Goal: Information Seeking & Learning: Learn about a topic

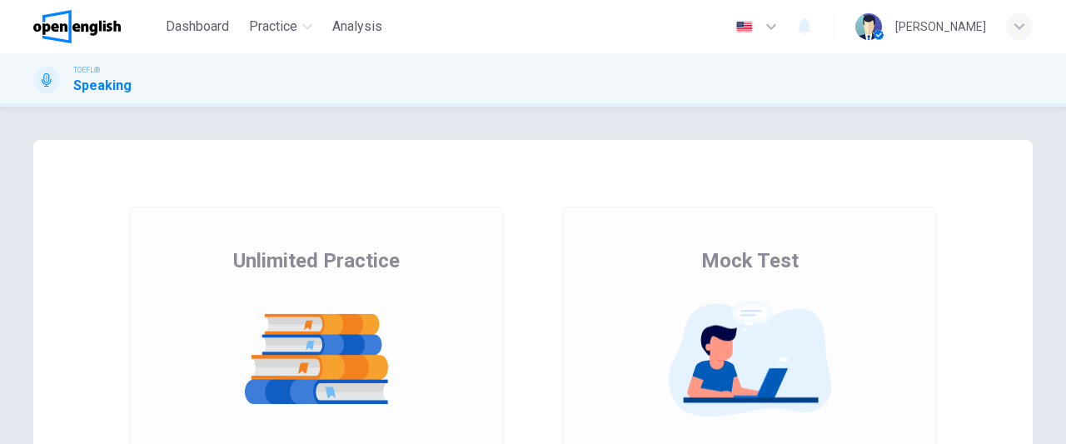
scroll to position [295, 0]
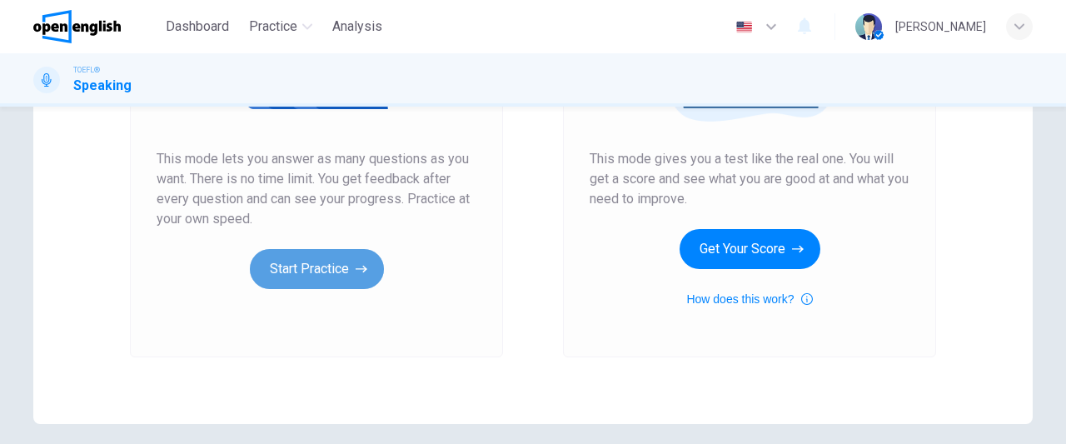
click at [280, 274] on button "Start Practice" at bounding box center [317, 269] width 134 height 40
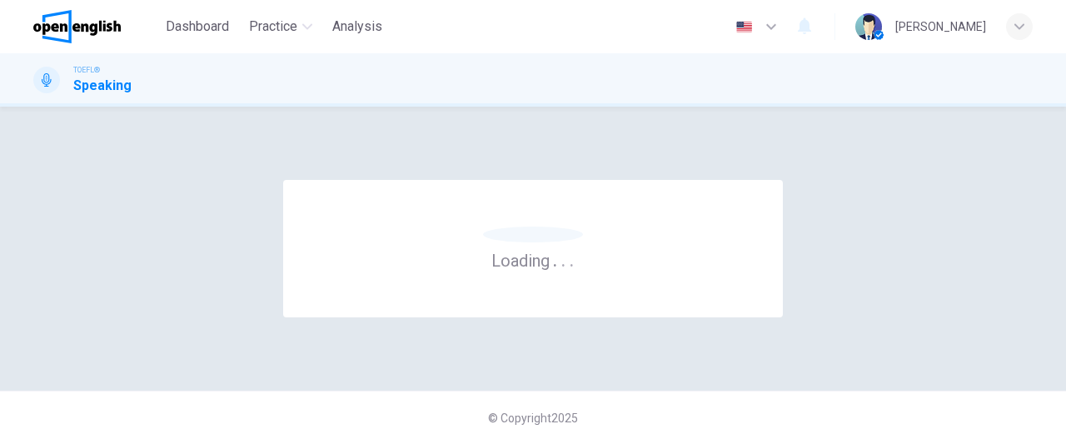
scroll to position [0, 0]
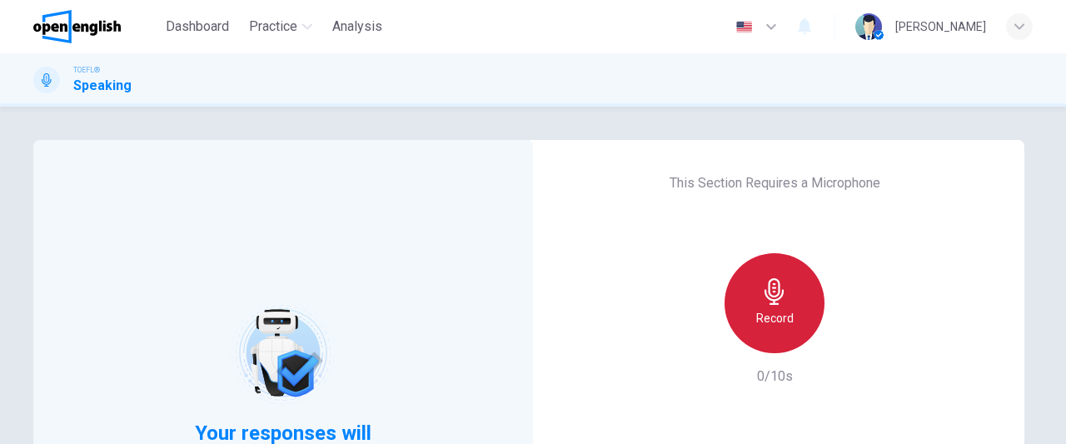
click at [758, 306] on div "Record" at bounding box center [775, 303] width 100 height 100
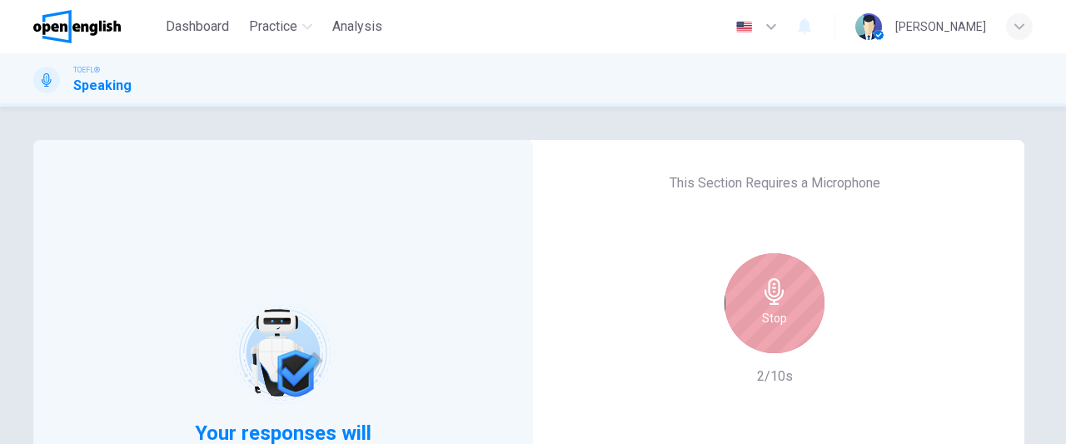
click at [758, 306] on div "Stop" at bounding box center [775, 303] width 100 height 100
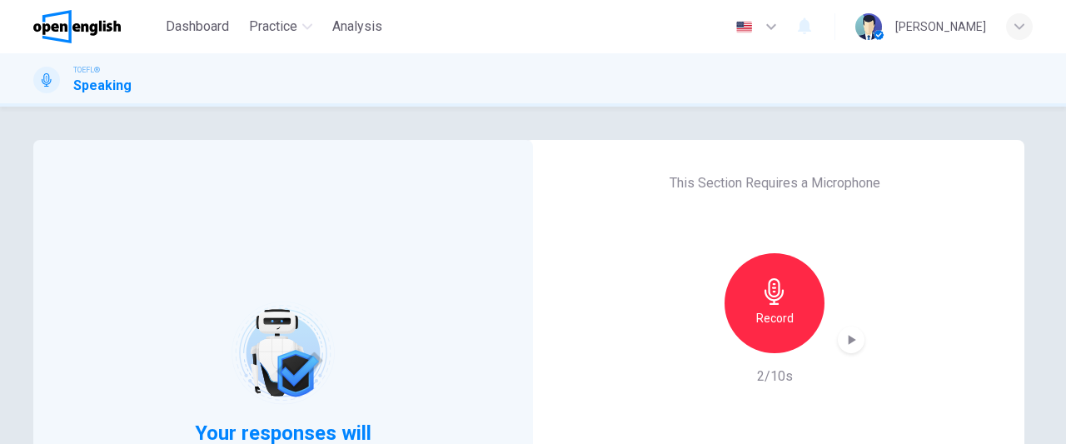
scroll to position [295, 0]
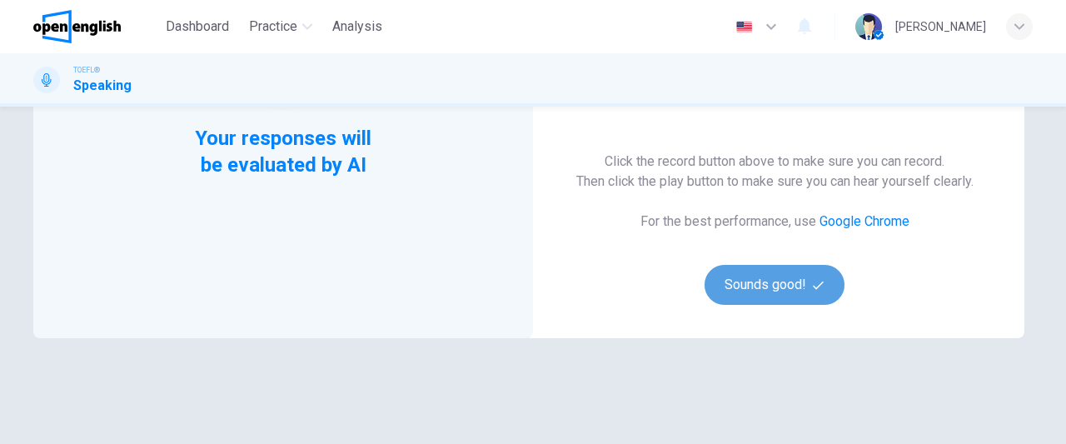
click at [793, 292] on button "Sounds good!" at bounding box center [775, 285] width 140 height 40
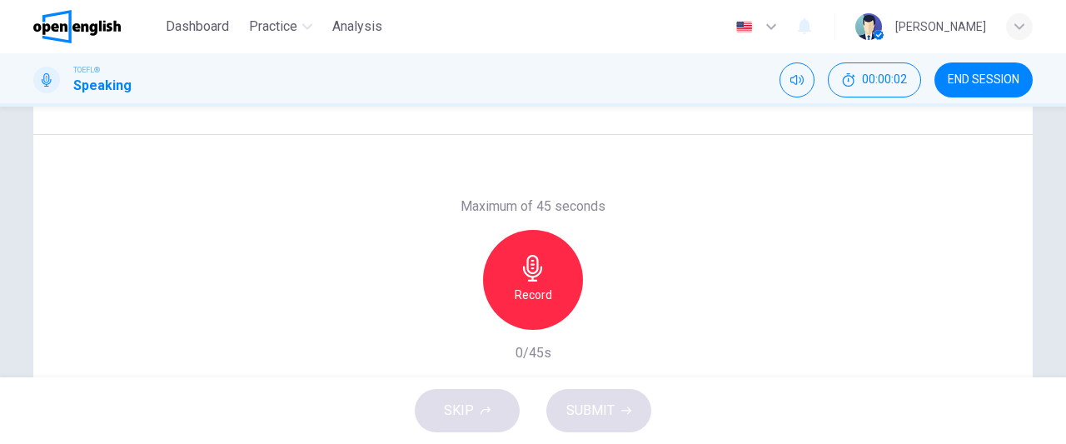
scroll to position [58, 0]
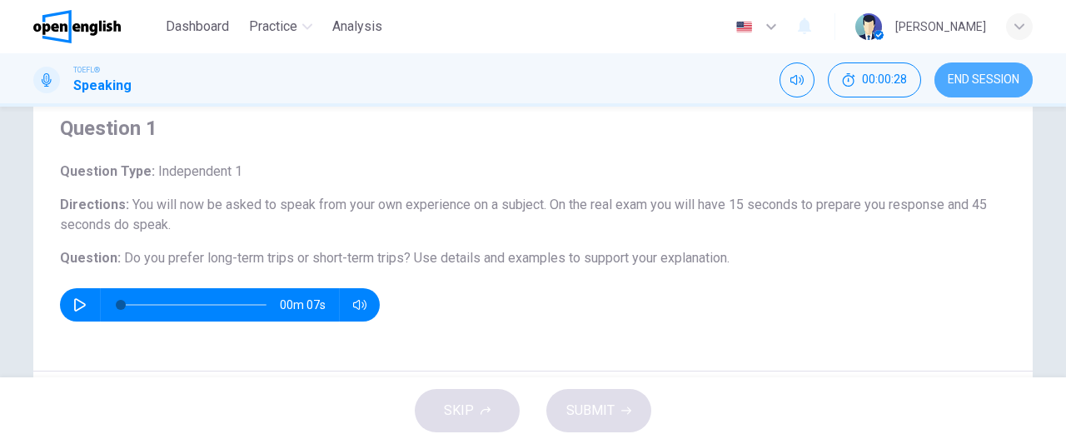
click at [994, 80] on span "END SESSION" at bounding box center [984, 79] width 72 height 13
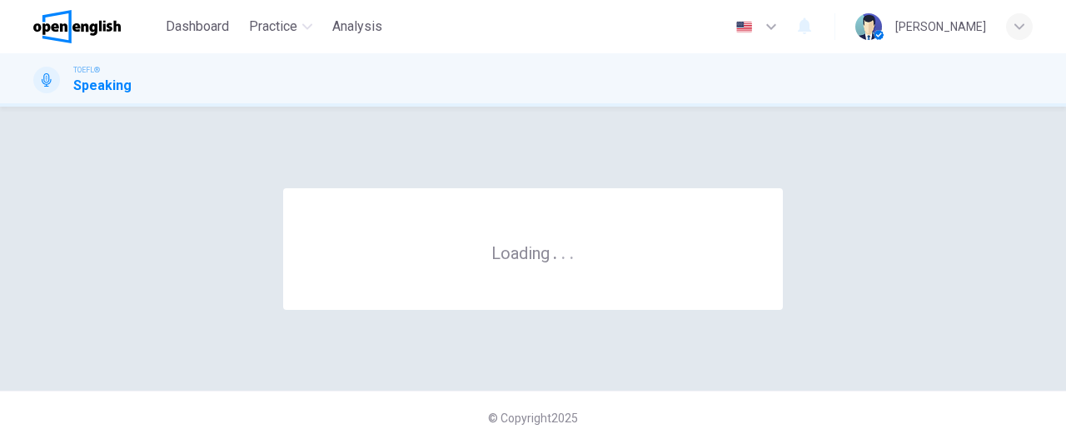
scroll to position [0, 0]
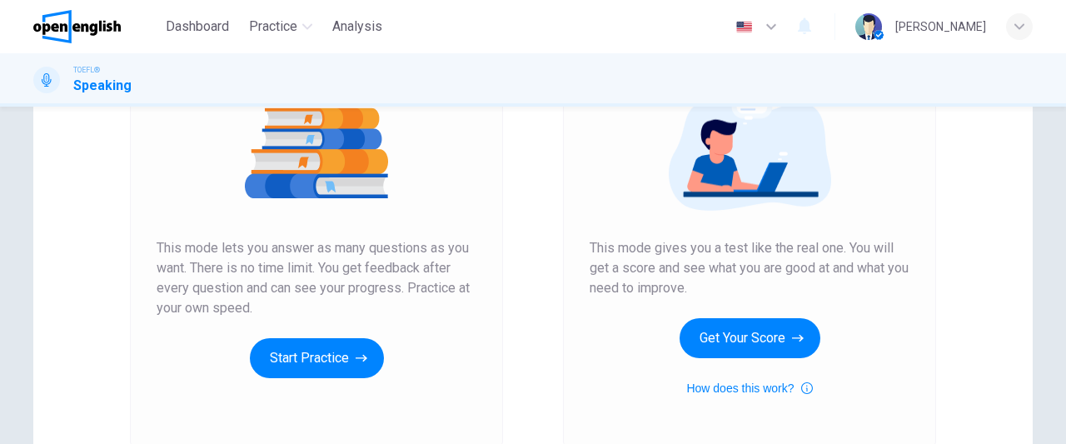
scroll to position [262, 0]
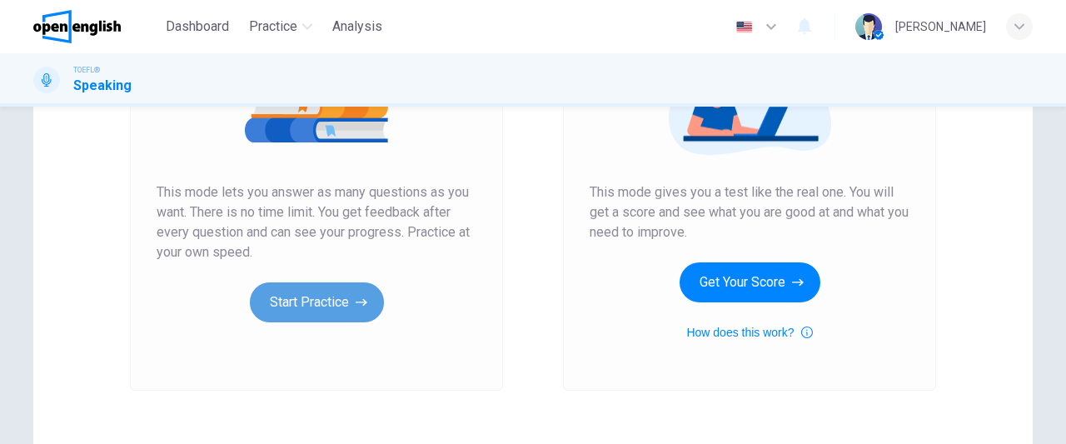
click at [340, 295] on button "Start Practice" at bounding box center [317, 302] width 134 height 40
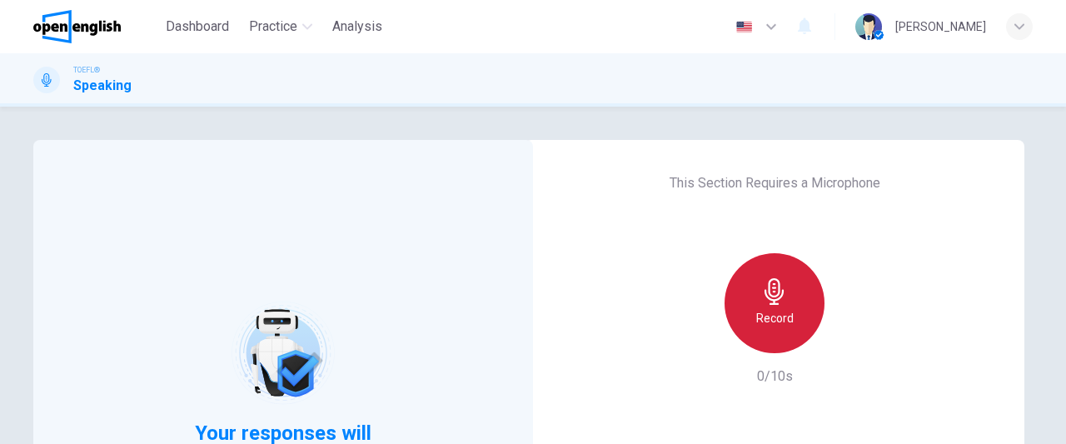
click at [785, 306] on div "Record" at bounding box center [775, 303] width 100 height 100
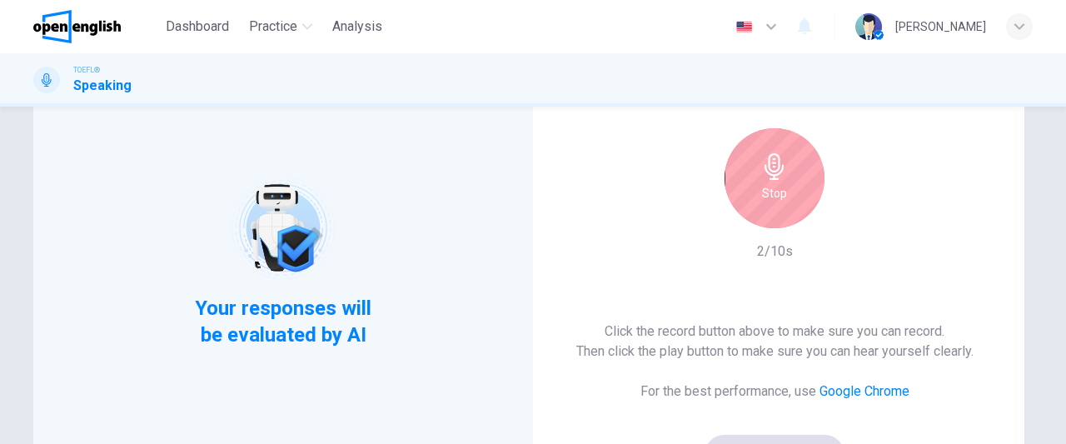
scroll to position [153, 0]
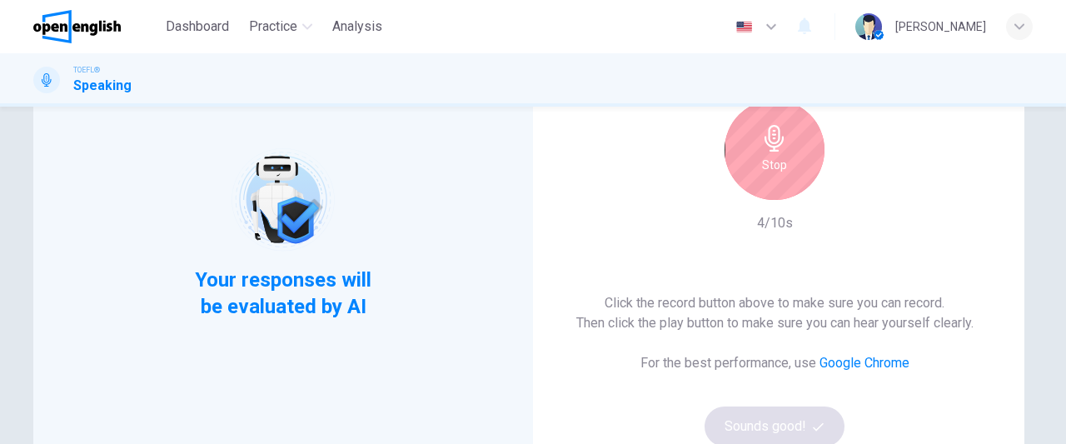
click at [763, 166] on h6 "Stop" at bounding box center [774, 165] width 25 height 20
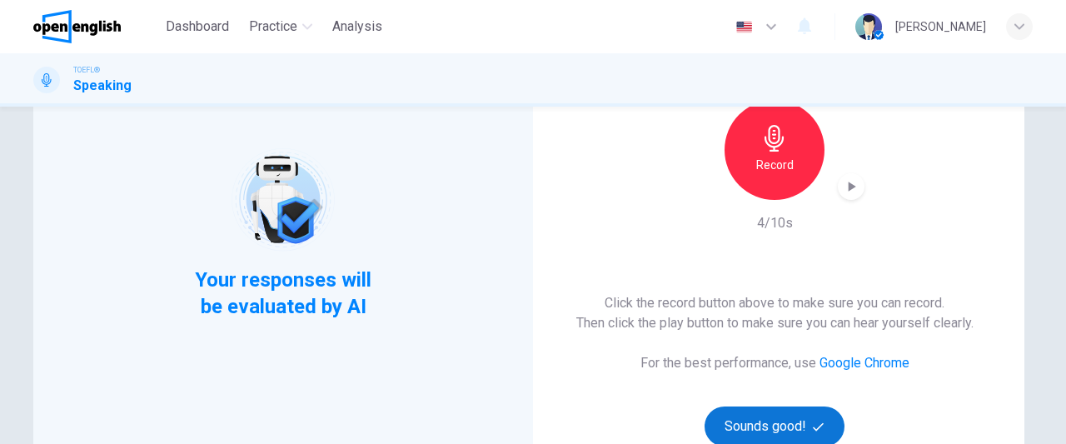
click at [766, 431] on button "Sounds good!" at bounding box center [775, 426] width 140 height 40
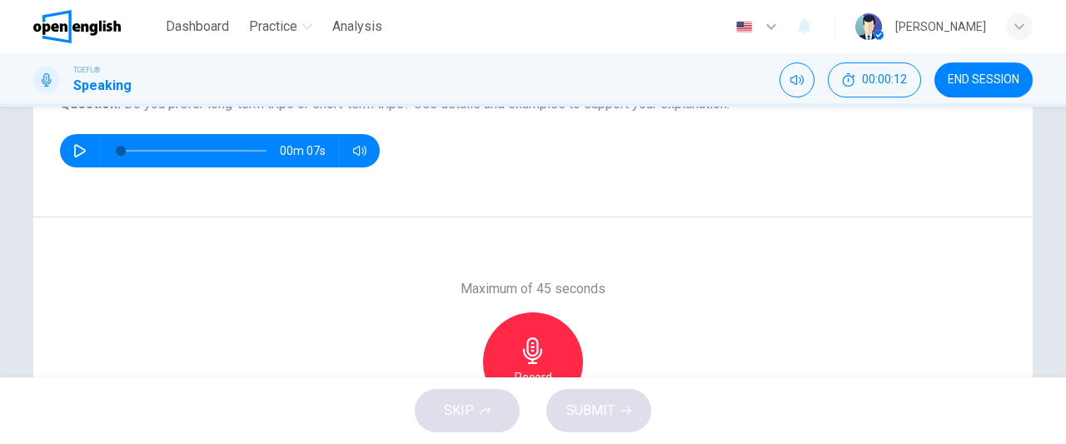
scroll to position [231, 0]
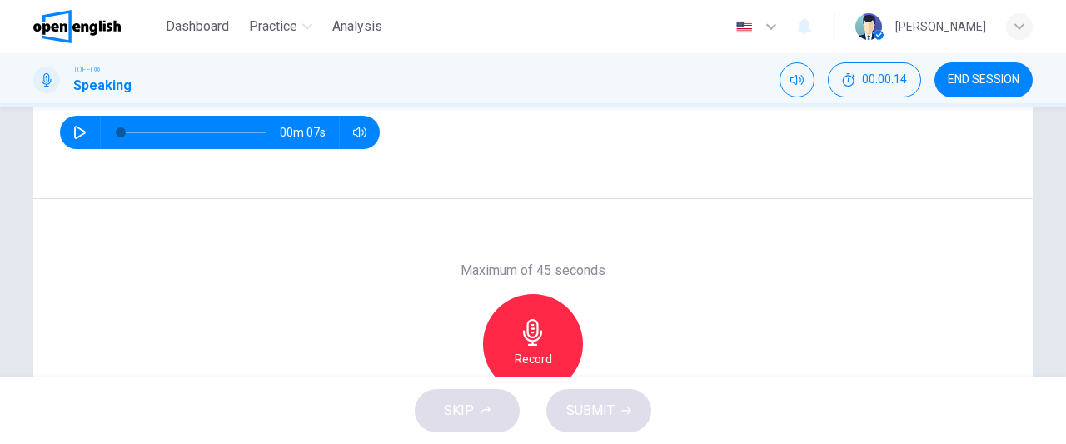
click at [535, 334] on icon "button" at bounding box center [533, 332] width 27 height 27
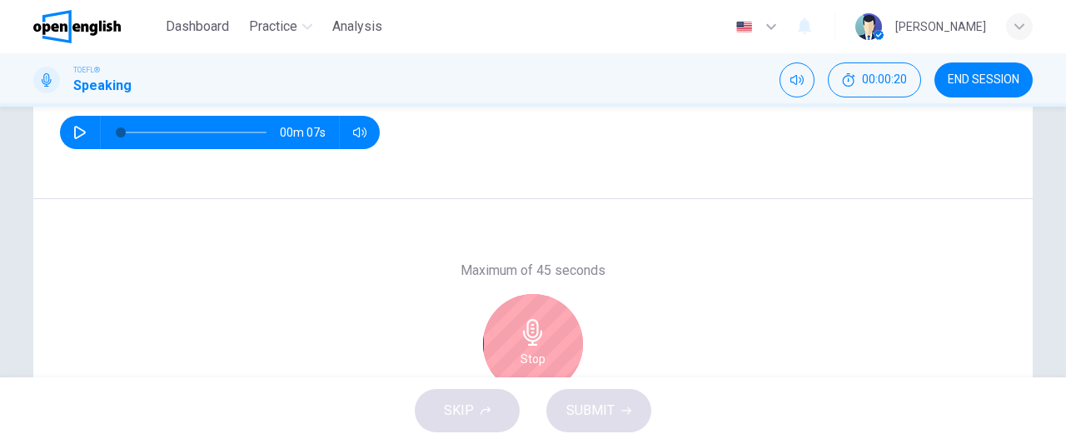
click at [535, 334] on icon "button" at bounding box center [533, 332] width 27 height 27
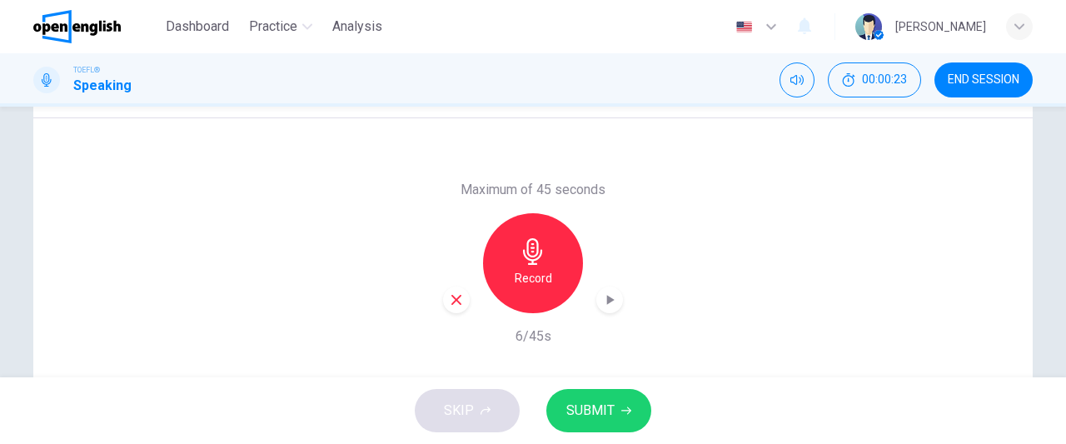
scroll to position [319, 0]
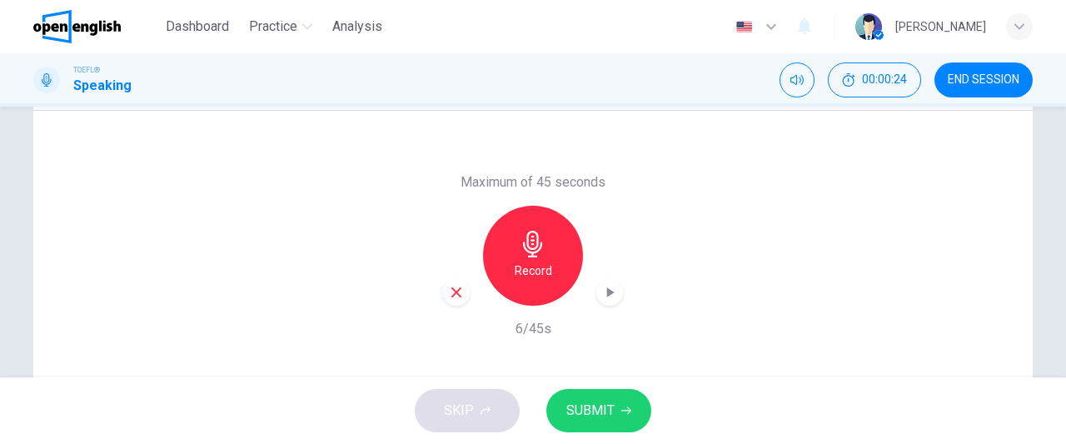
click at [456, 289] on icon "button" at bounding box center [456, 292] width 15 height 15
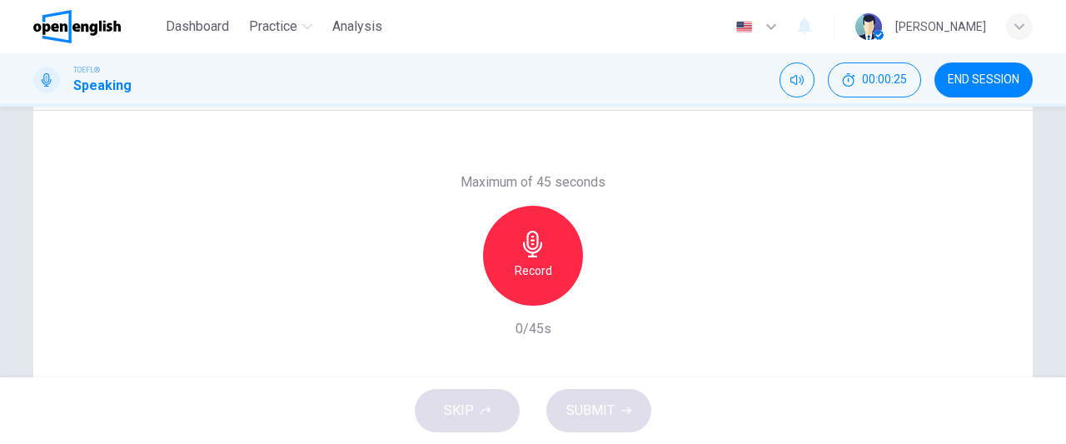
click at [569, 279] on div "Record" at bounding box center [533, 256] width 100 height 100
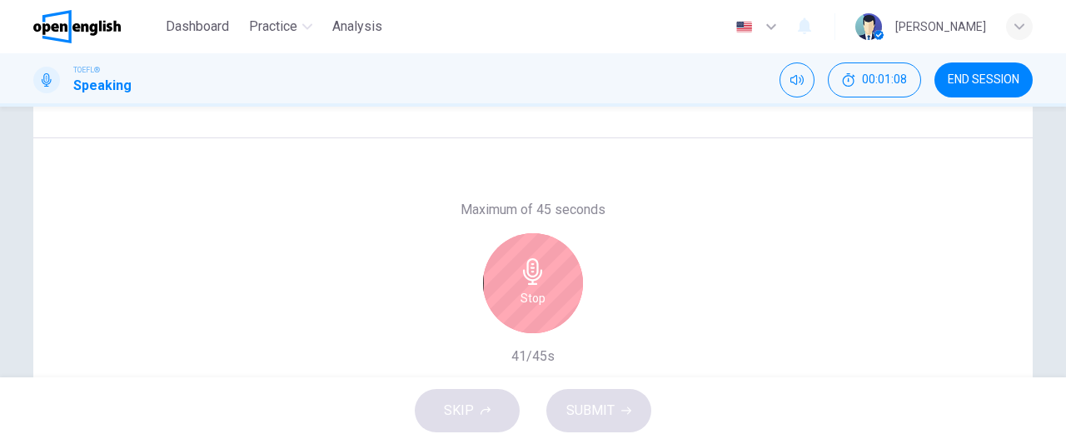
scroll to position [292, 0]
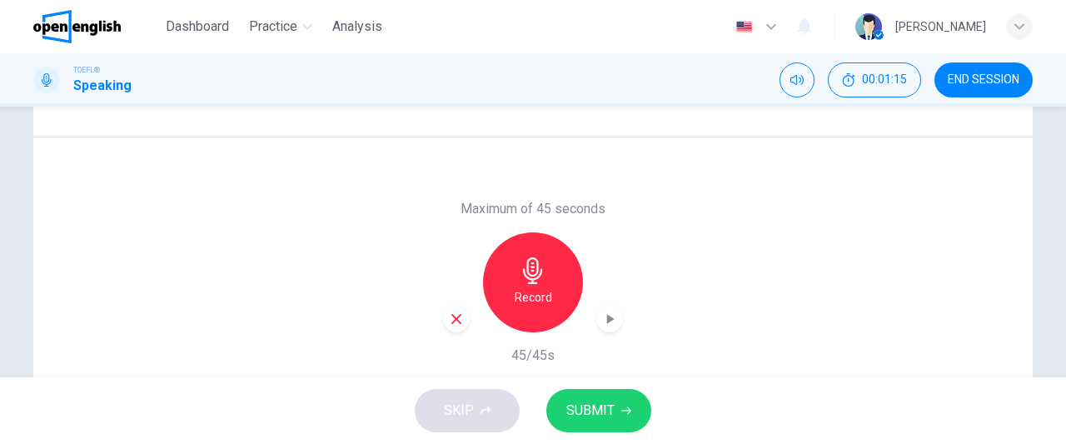
click at [449, 319] on icon "button" at bounding box center [456, 318] width 15 height 15
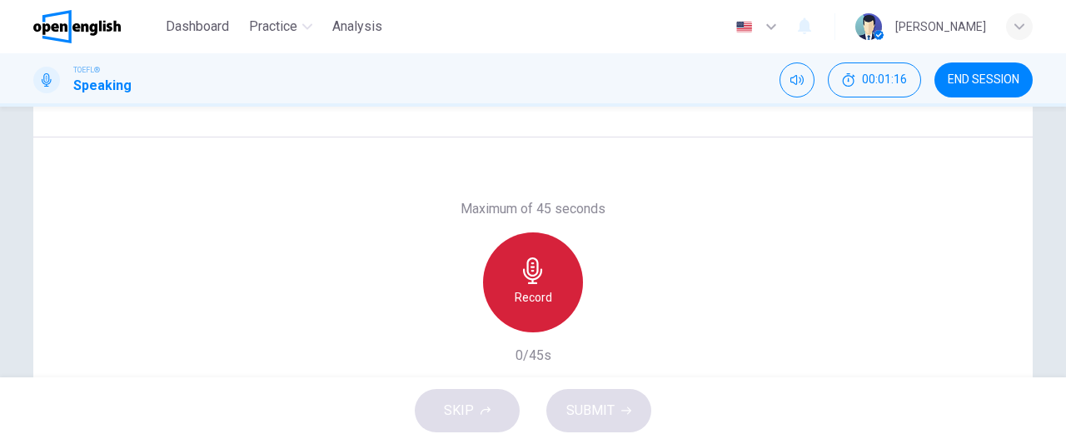
click at [524, 312] on div "Record" at bounding box center [533, 282] width 100 height 100
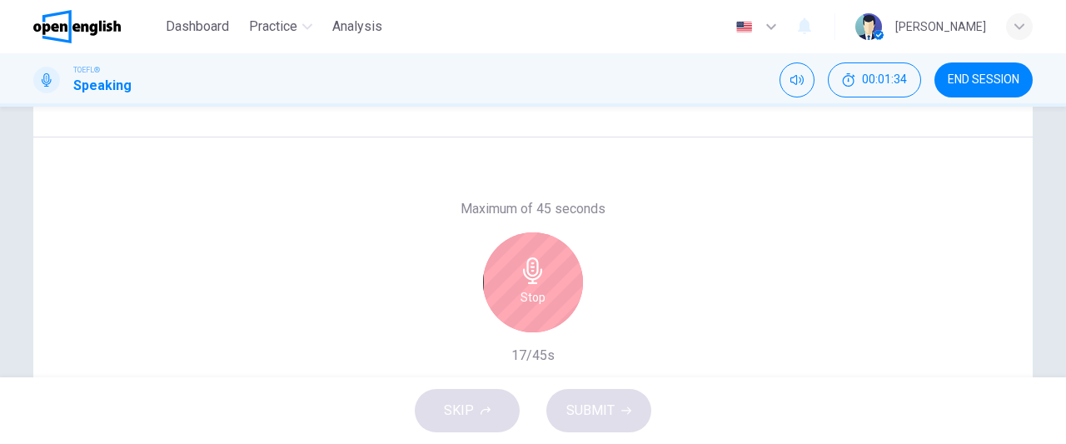
click at [524, 312] on div "Stop" at bounding box center [533, 282] width 100 height 100
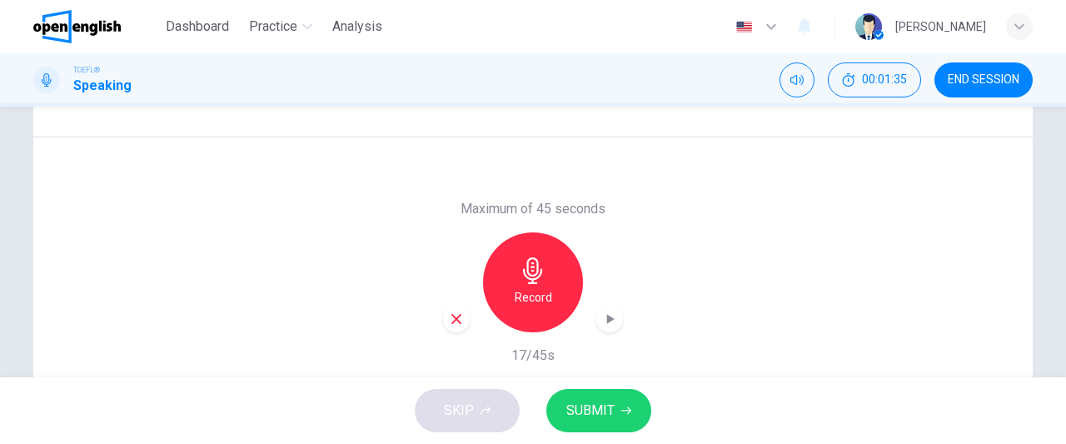
click at [456, 321] on icon "button" at bounding box center [456, 319] width 10 height 10
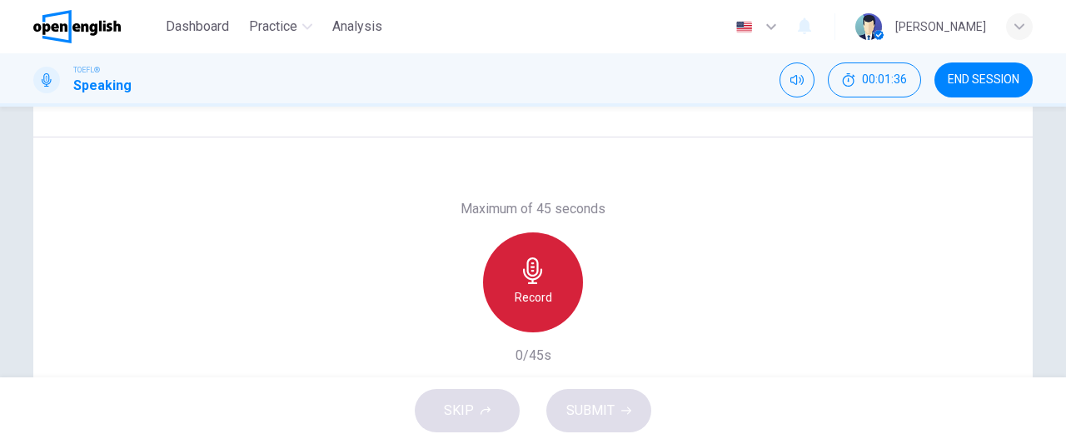
click at [542, 302] on h6 "Record" at bounding box center [533, 297] width 37 height 20
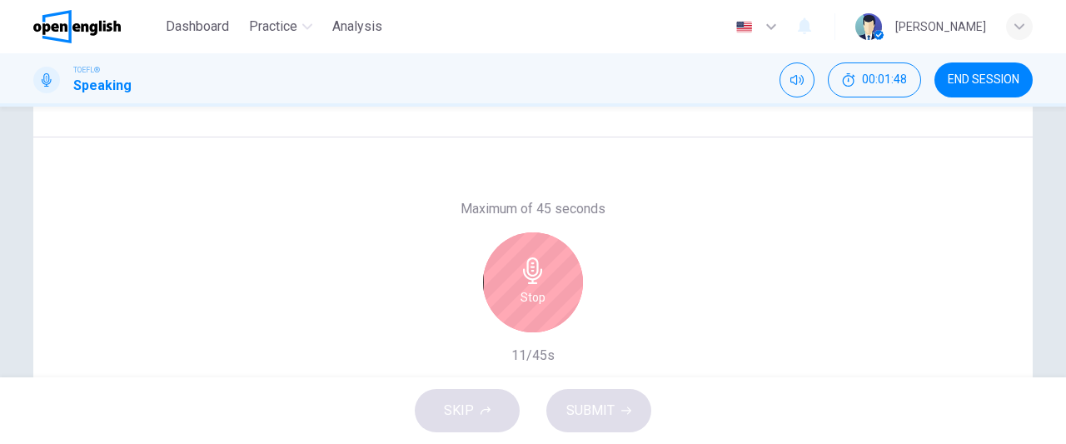
click at [542, 301] on div "Stop" at bounding box center [533, 282] width 100 height 100
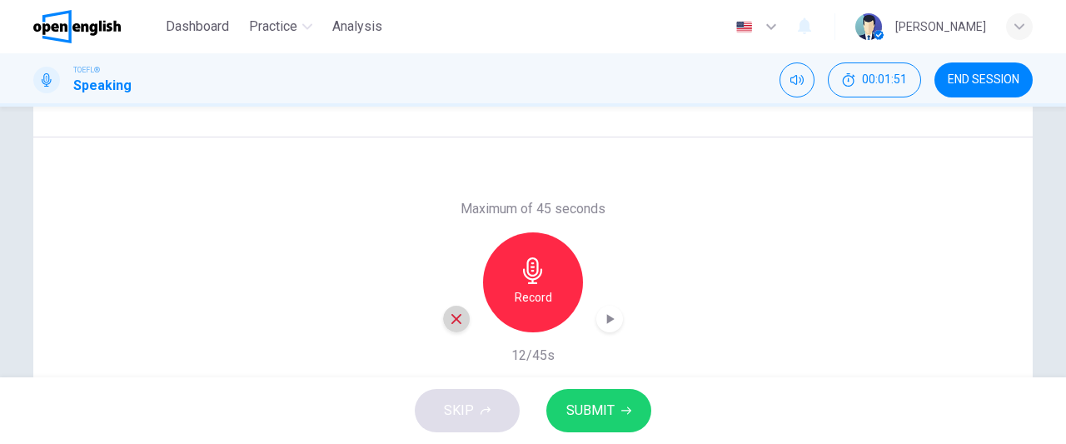
click at [451, 317] on icon "button" at bounding box center [456, 319] width 10 height 10
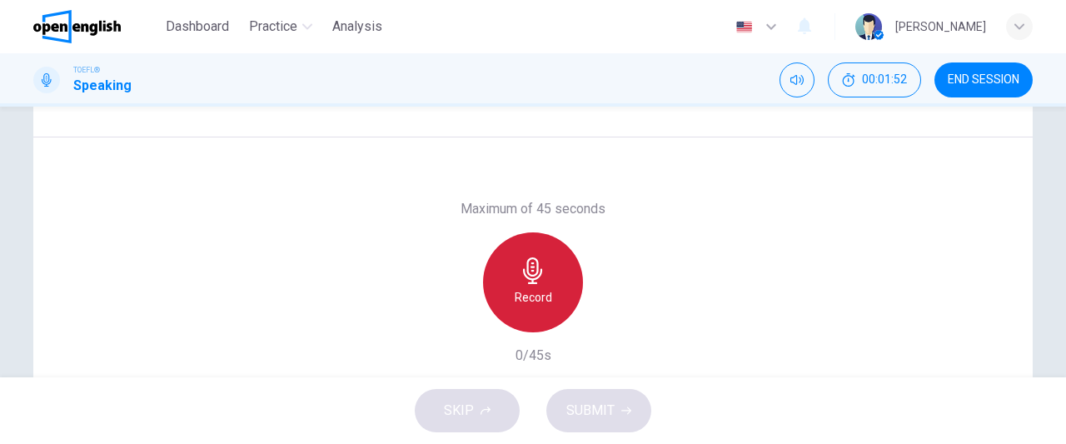
click at [515, 295] on h6 "Record" at bounding box center [533, 297] width 37 height 20
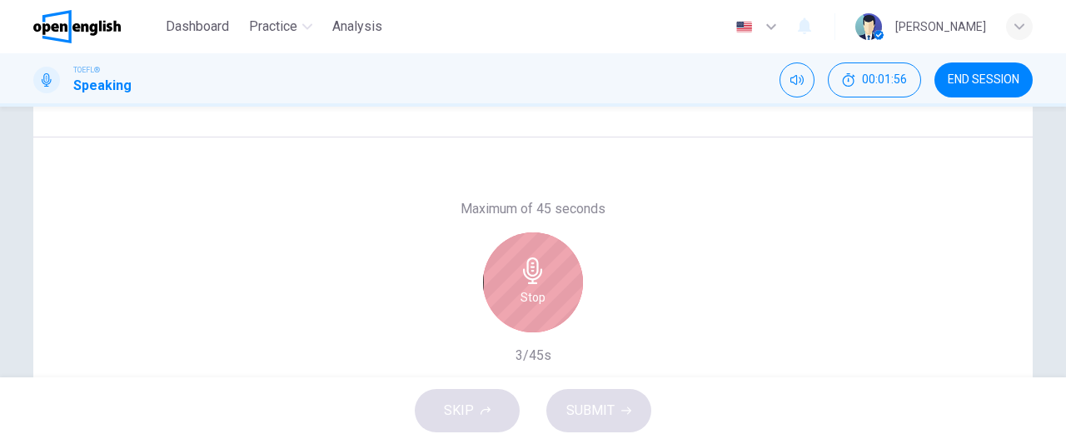
click at [501, 306] on div "Stop" at bounding box center [533, 282] width 100 height 100
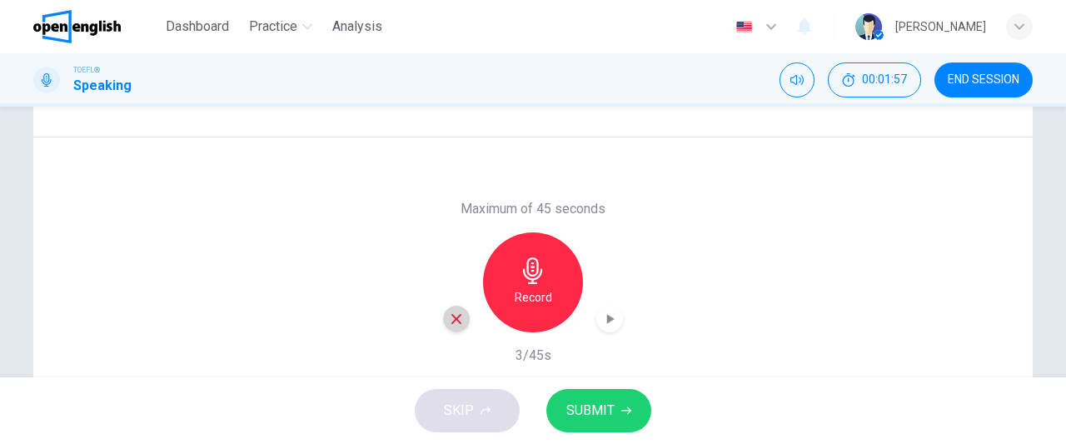
click at [453, 319] on icon "button" at bounding box center [456, 319] width 10 height 10
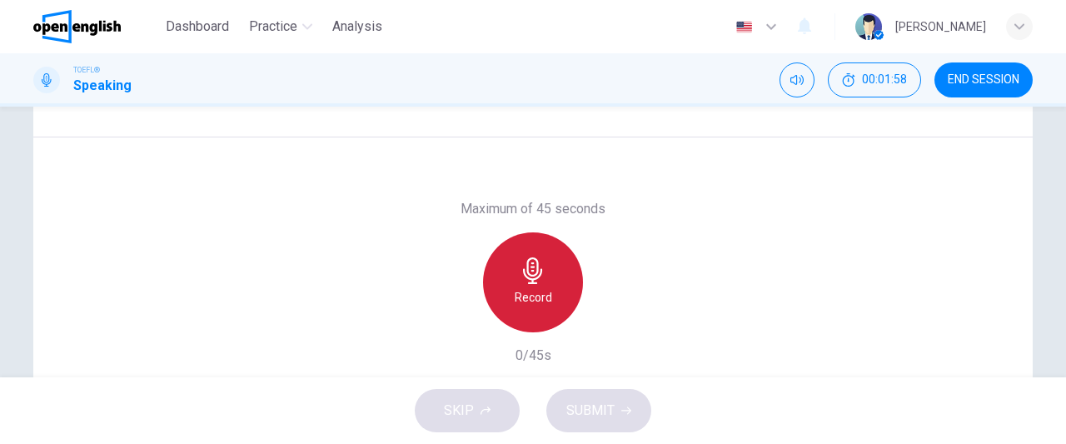
click at [548, 288] on div "Record" at bounding box center [533, 282] width 100 height 100
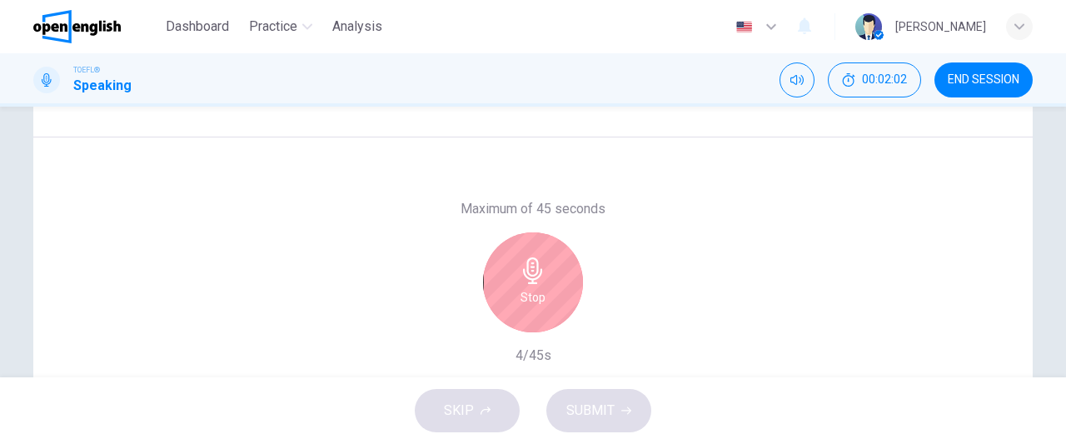
click at [544, 287] on div "Stop" at bounding box center [533, 282] width 100 height 100
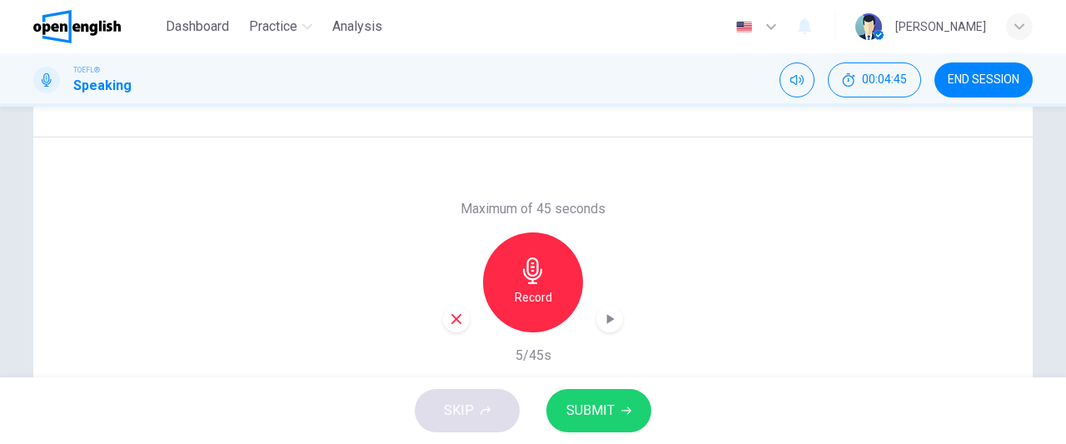
click at [455, 327] on div "button" at bounding box center [456, 319] width 27 height 27
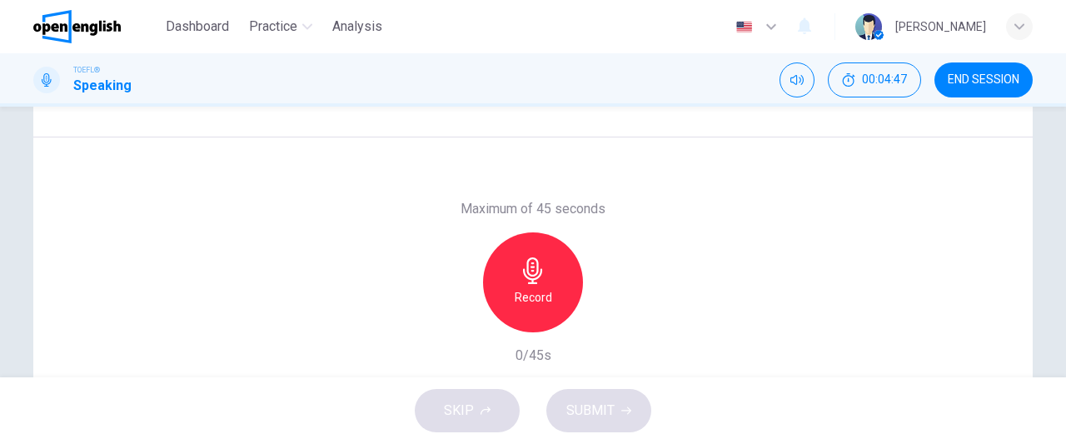
click at [519, 299] on h6 "Record" at bounding box center [533, 297] width 37 height 20
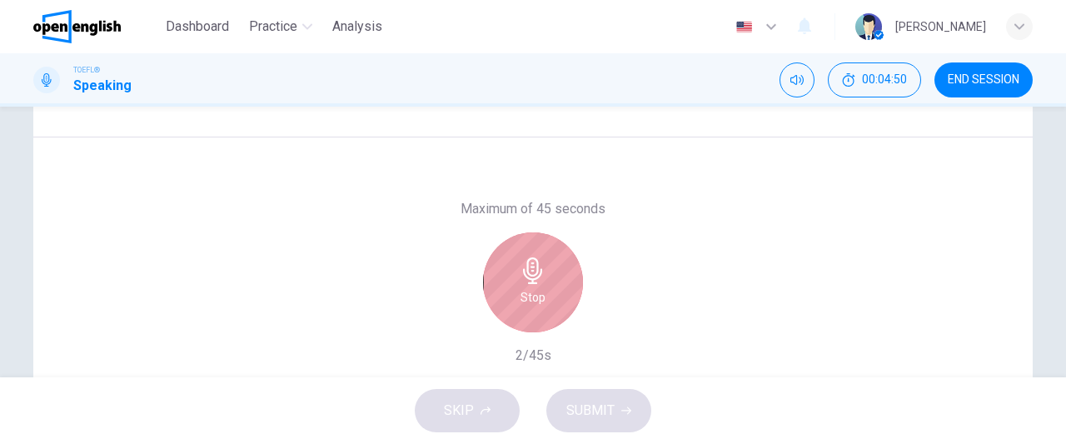
click at [500, 296] on div "Stop" at bounding box center [533, 282] width 100 height 100
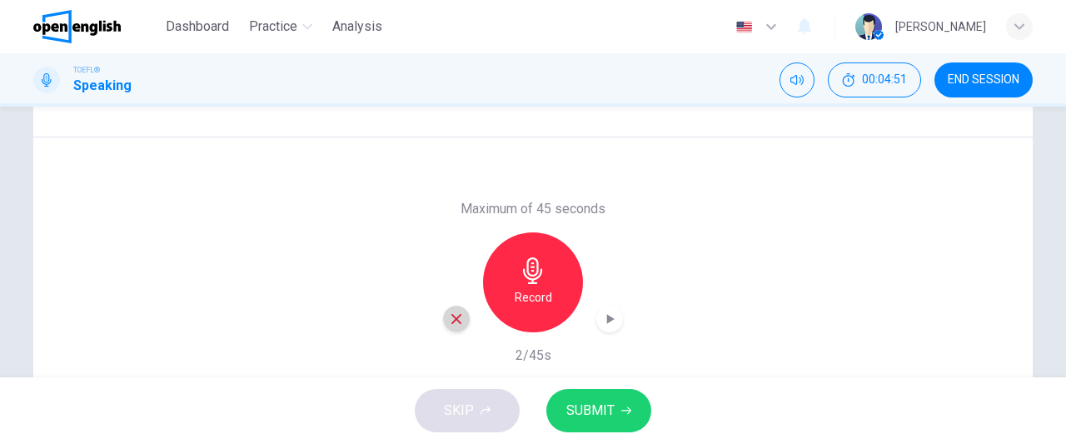
click at [458, 319] on icon "button" at bounding box center [456, 318] width 15 height 15
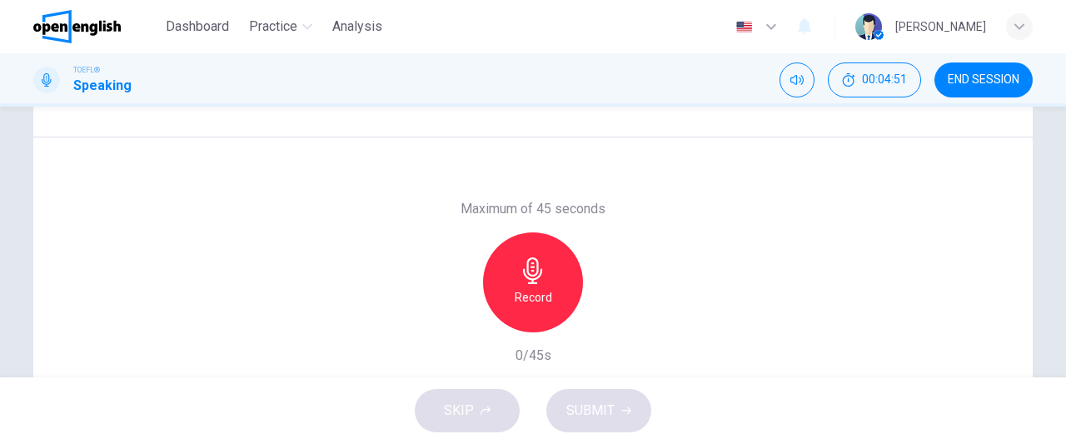
click at [501, 304] on div "Record" at bounding box center [533, 282] width 100 height 100
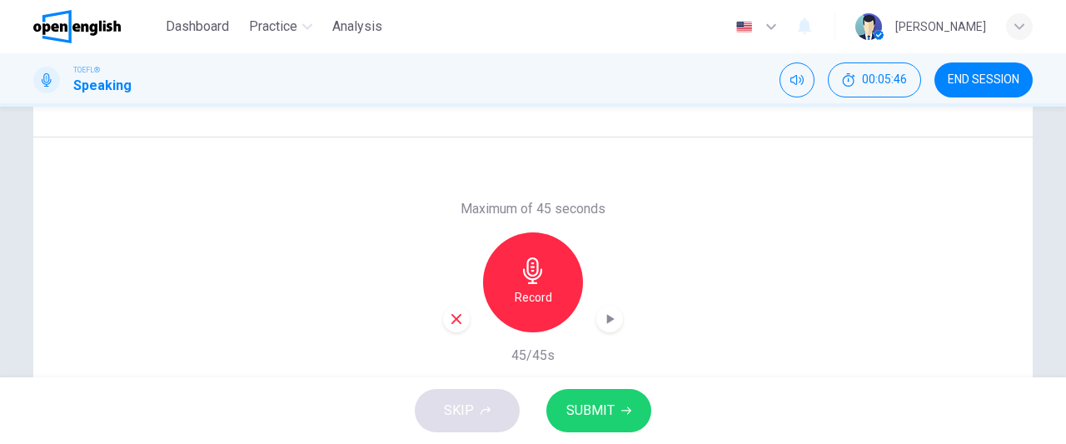
click at [600, 411] on span "SUBMIT" at bounding box center [590, 410] width 48 height 23
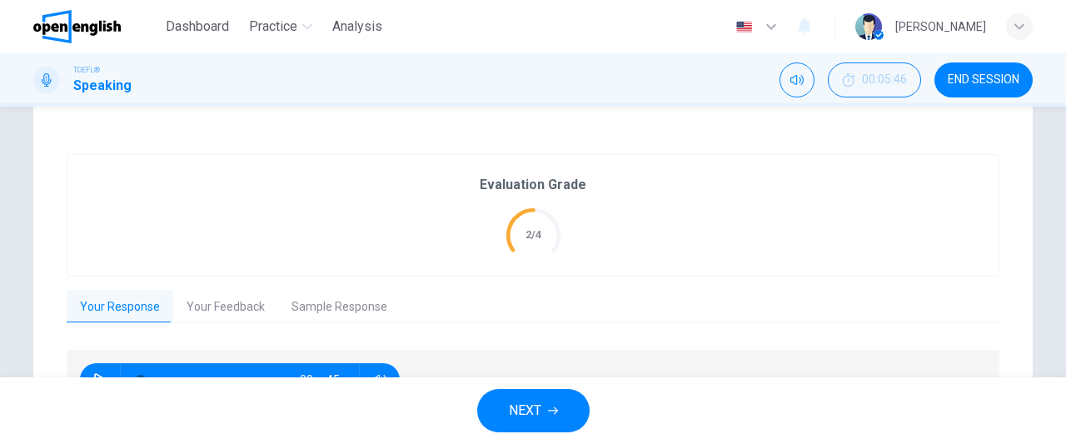
scroll to position [392, 0]
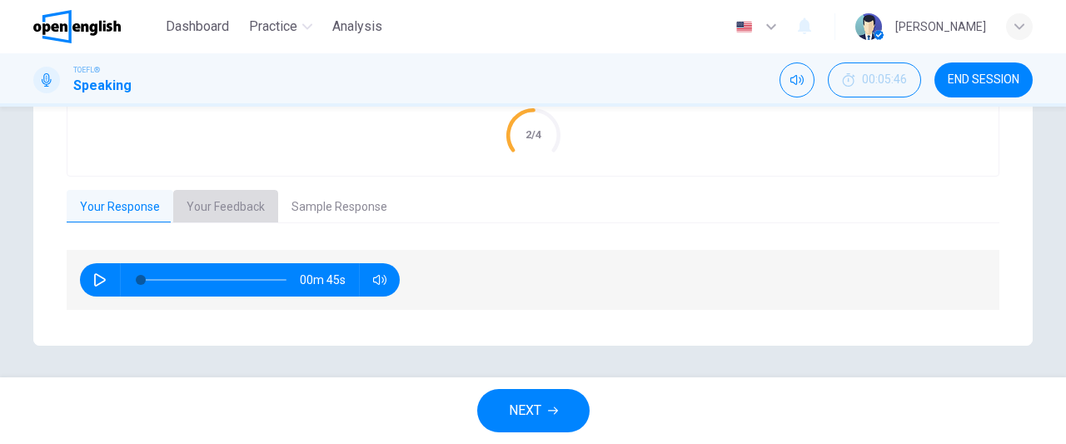
click at [201, 204] on button "Your Feedback" at bounding box center [225, 207] width 105 height 35
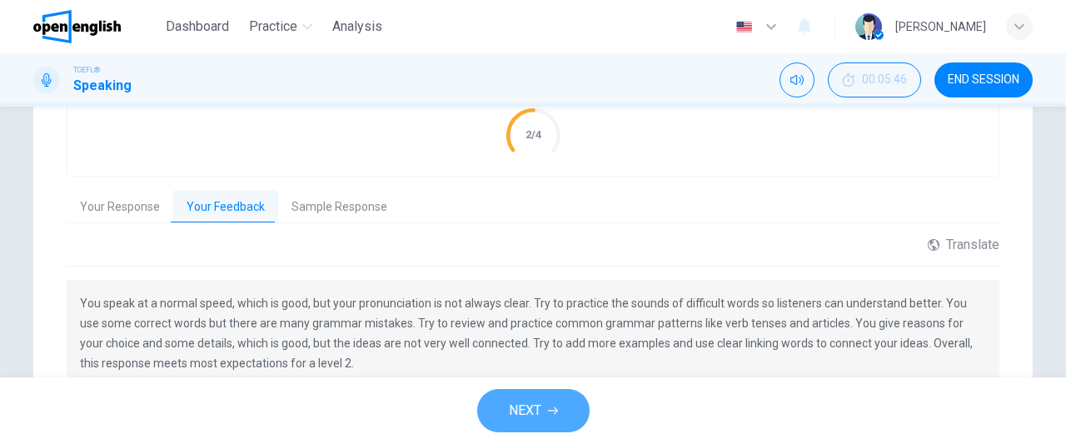
click at [538, 422] on button "NEXT" at bounding box center [533, 410] width 112 height 43
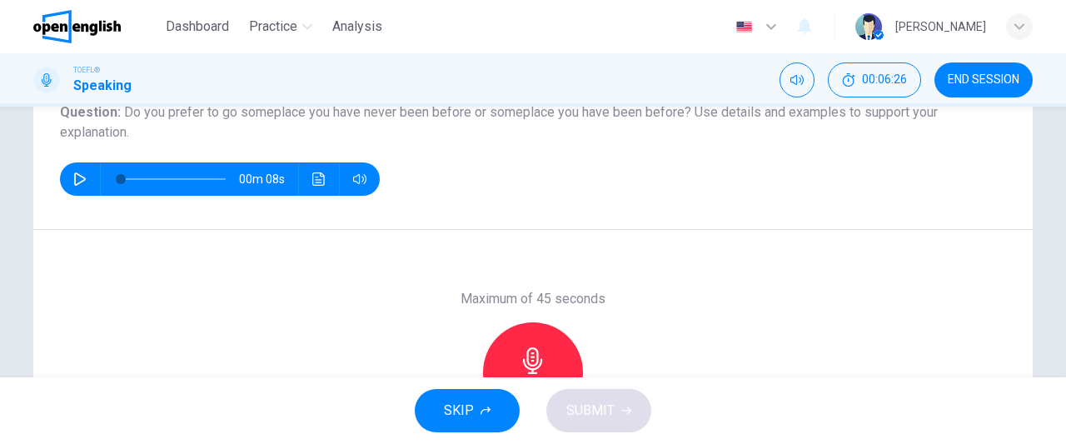
scroll to position [206, 0]
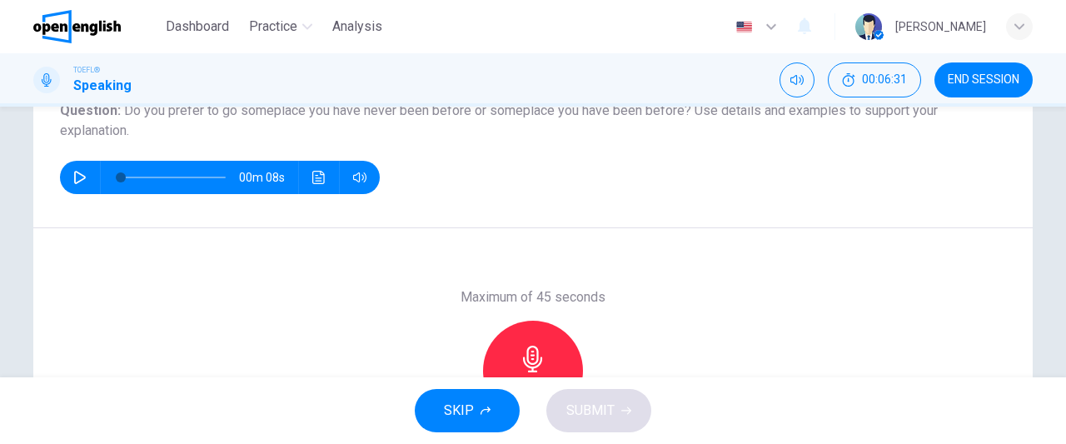
click at [525, 356] on icon "button" at bounding box center [533, 359] width 27 height 27
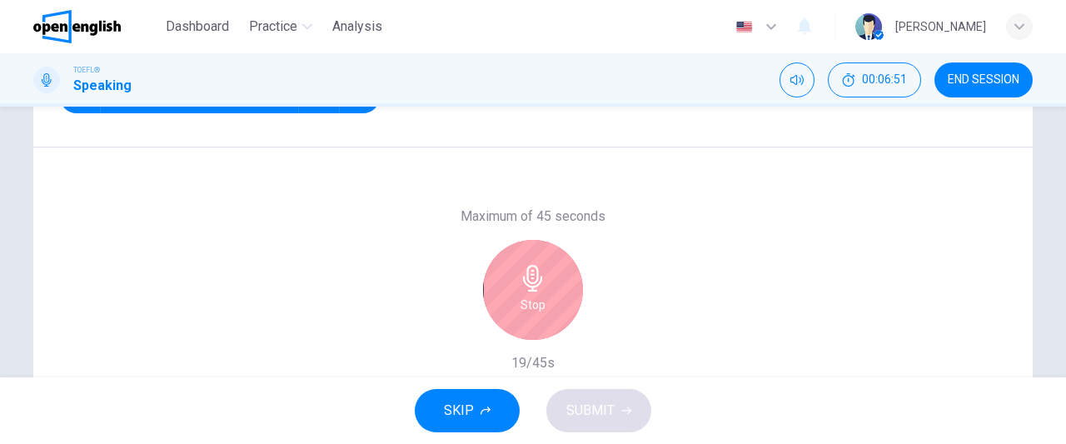
scroll to position [290, 0]
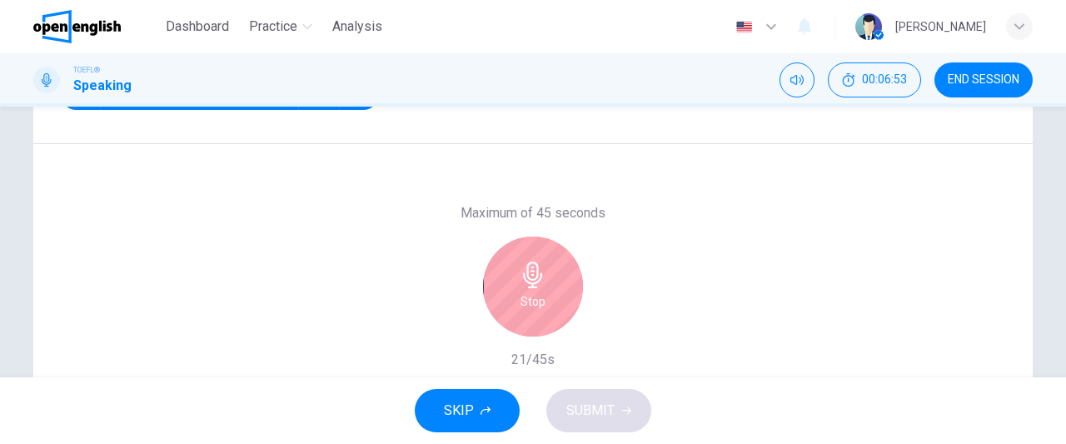
click at [548, 276] on div "Stop" at bounding box center [533, 287] width 100 height 100
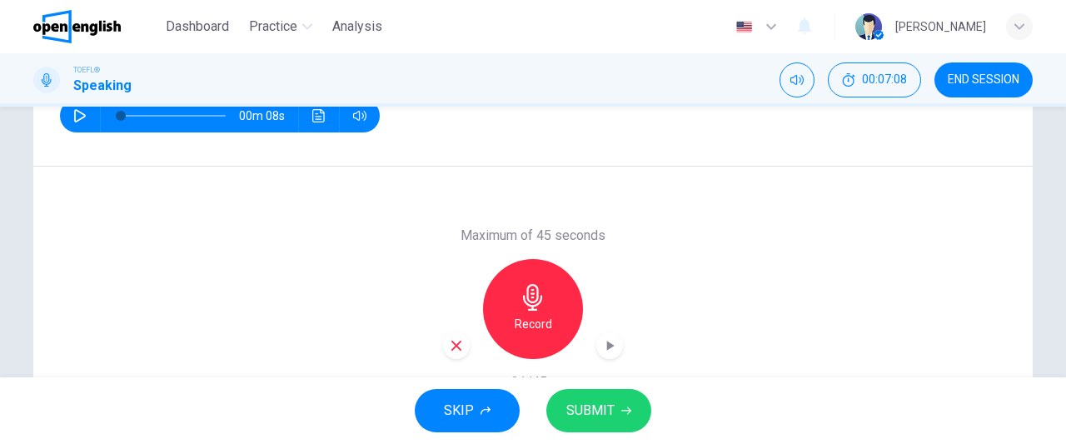
scroll to position [270, 0]
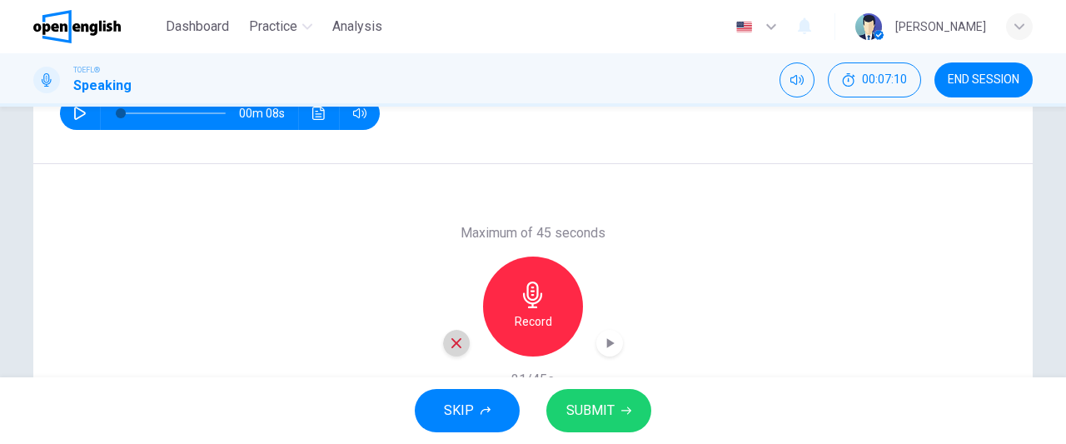
click at [453, 338] on icon "button" at bounding box center [456, 343] width 15 height 15
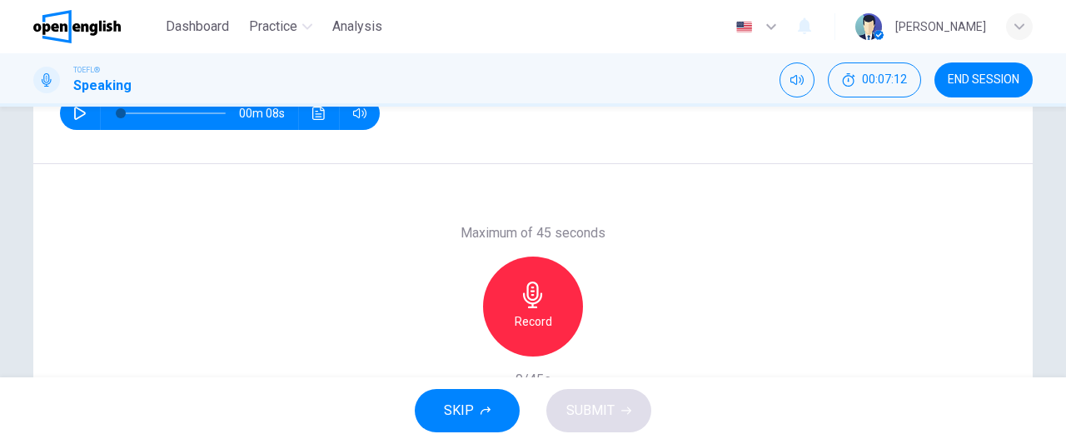
click at [521, 309] on div "Record" at bounding box center [533, 307] width 100 height 100
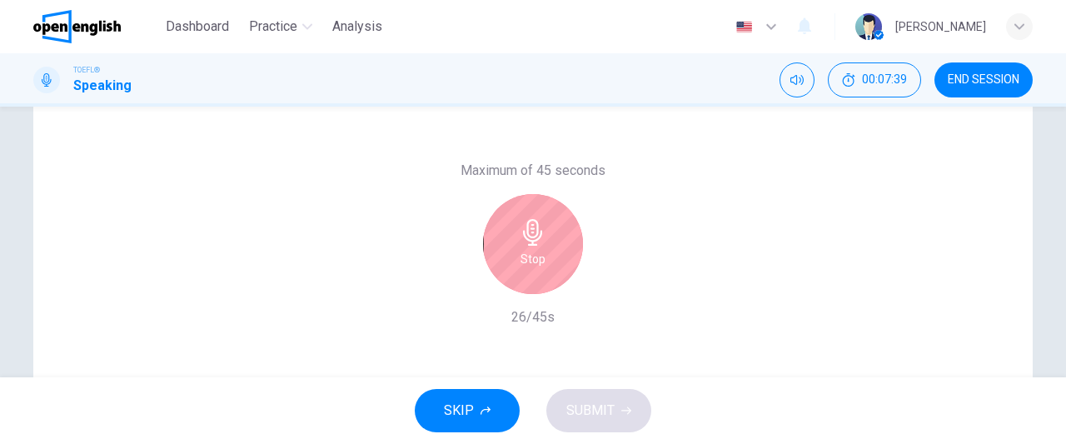
scroll to position [344, 0]
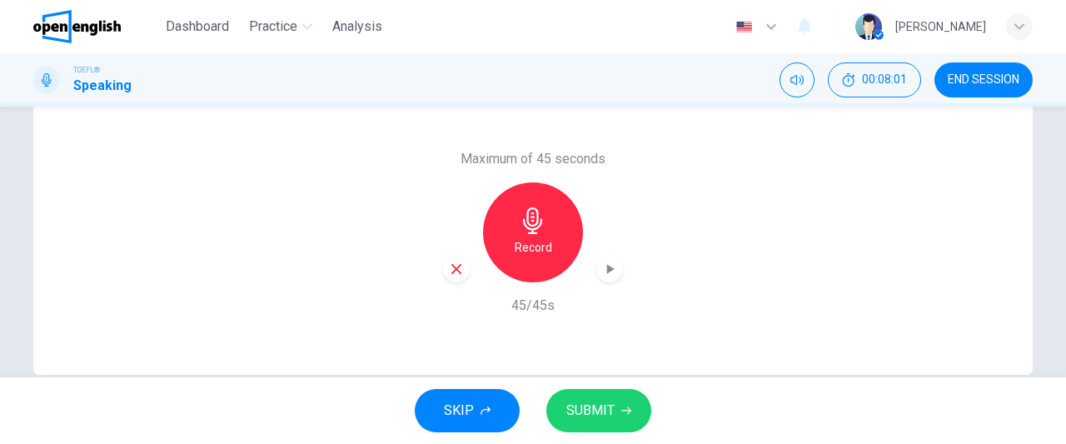
click at [451, 274] on icon "button" at bounding box center [456, 269] width 15 height 15
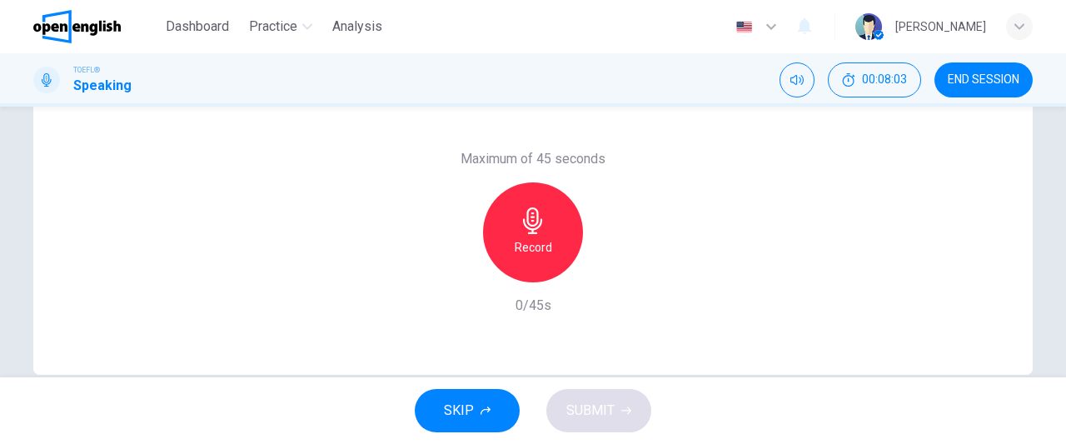
click at [541, 255] on h6 "Record" at bounding box center [533, 247] width 37 height 20
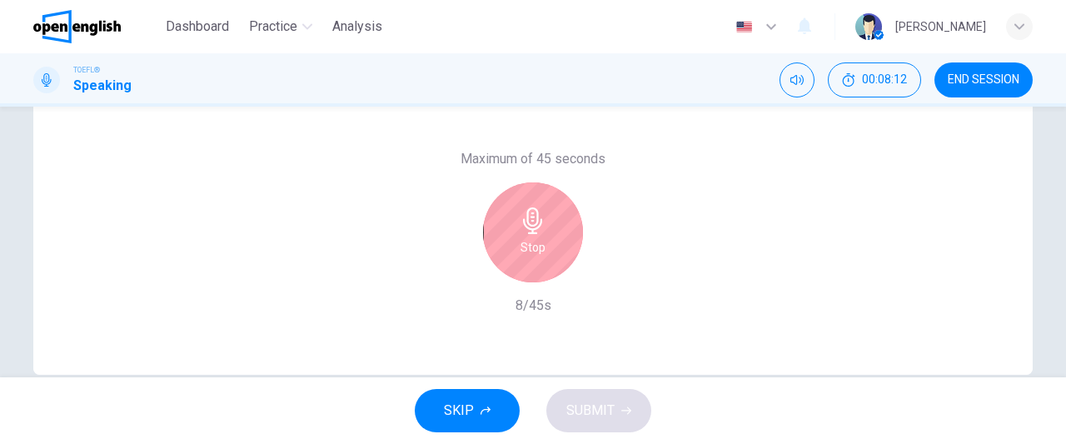
click at [533, 257] on h6 "Stop" at bounding box center [533, 247] width 25 height 20
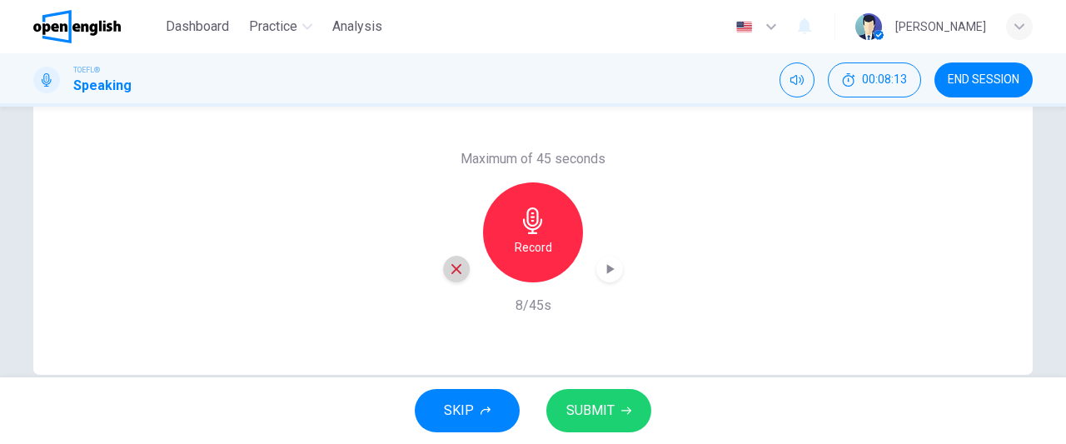
click at [458, 262] on icon "button" at bounding box center [456, 269] width 15 height 15
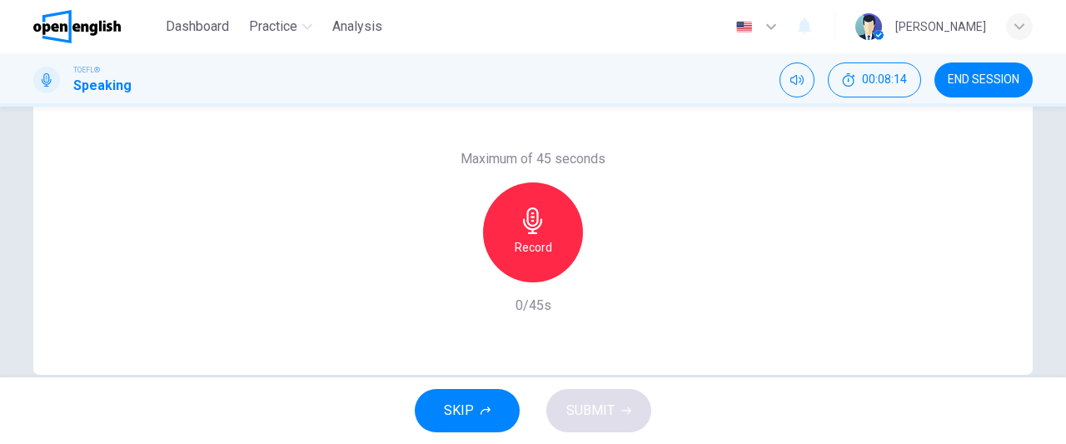
click at [545, 246] on h6 "Record" at bounding box center [533, 247] width 37 height 20
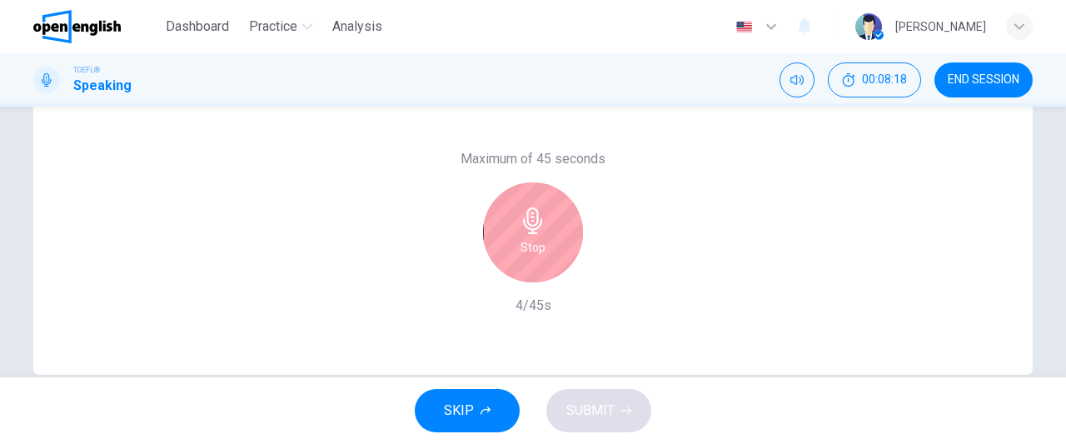
click at [531, 256] on h6 "Stop" at bounding box center [533, 247] width 25 height 20
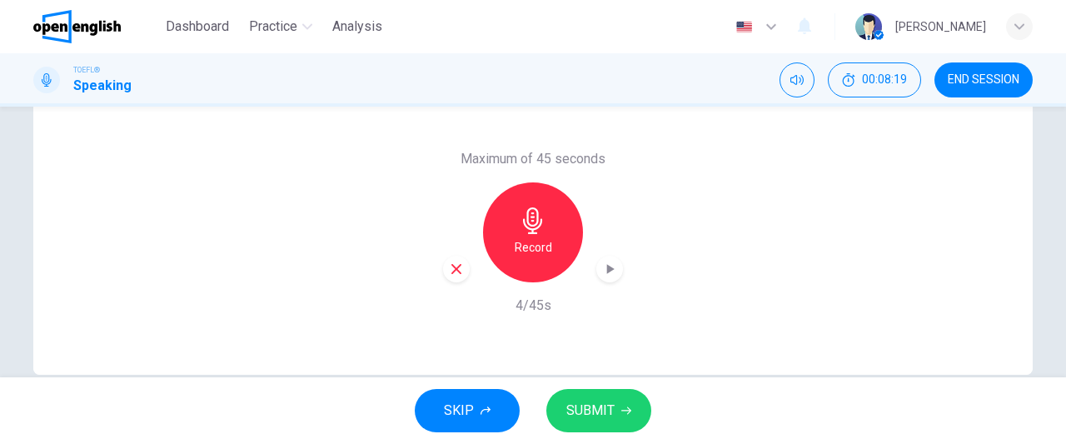
click at [455, 272] on icon "button" at bounding box center [456, 269] width 10 height 10
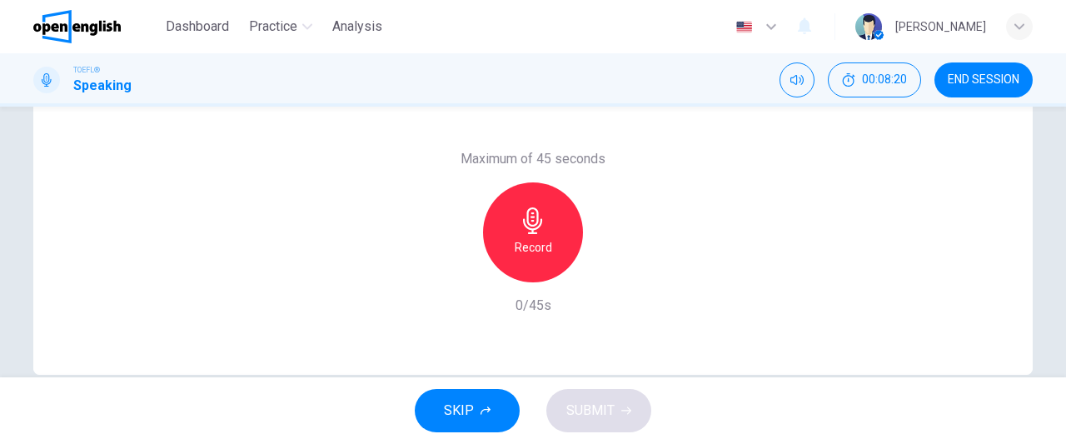
click at [548, 257] on div "Record" at bounding box center [533, 232] width 100 height 100
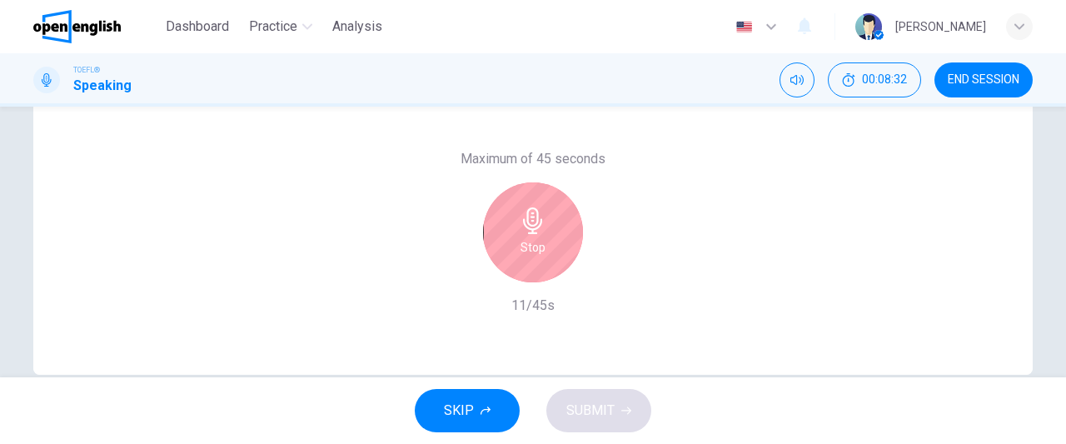
click at [548, 257] on div "Stop" at bounding box center [533, 232] width 100 height 100
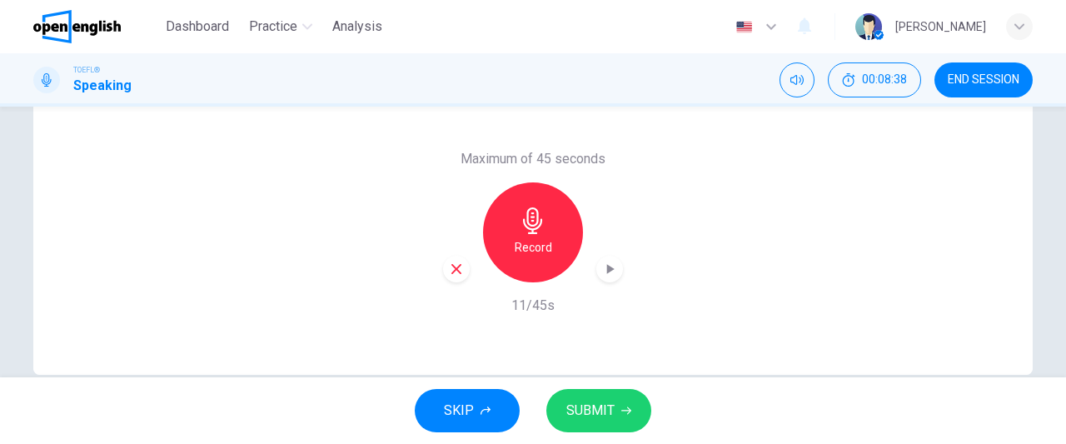
click at [450, 276] on div "button" at bounding box center [456, 269] width 27 height 27
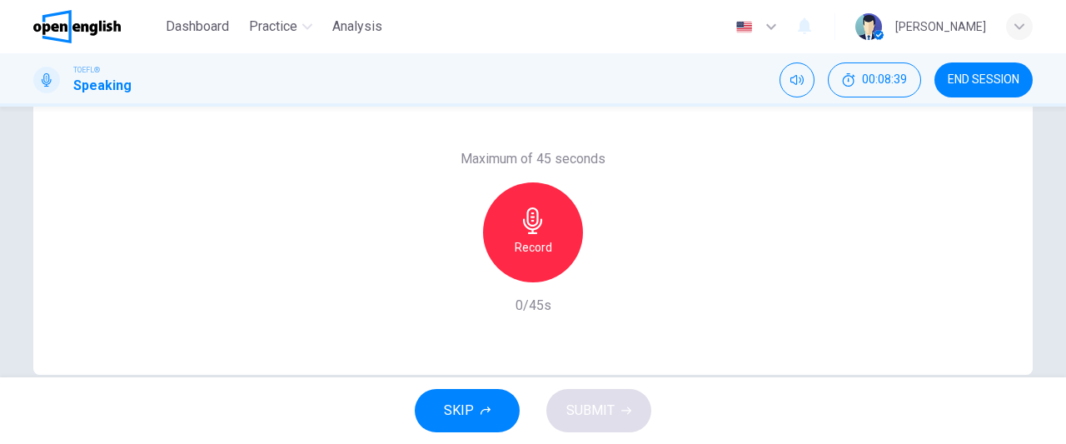
click at [528, 253] on h6 "Record" at bounding box center [533, 247] width 37 height 20
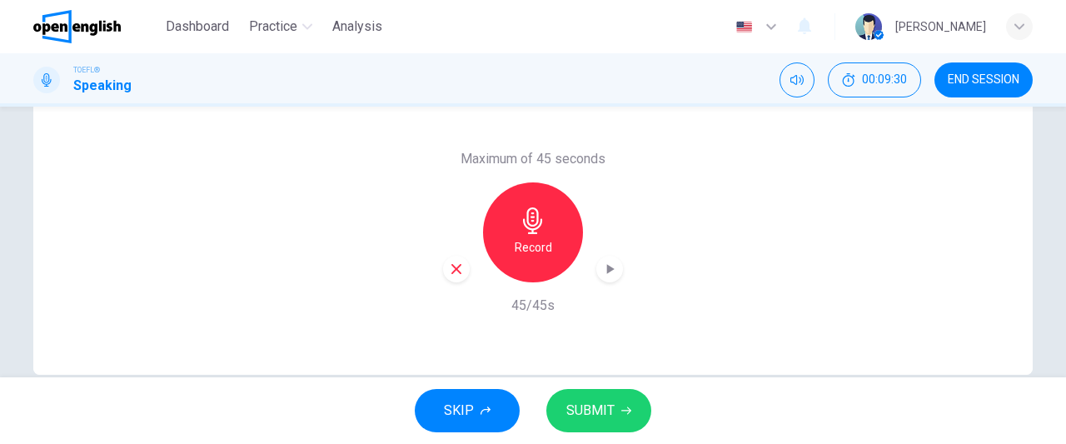
click at [595, 406] on span "SUBMIT" at bounding box center [590, 410] width 48 height 23
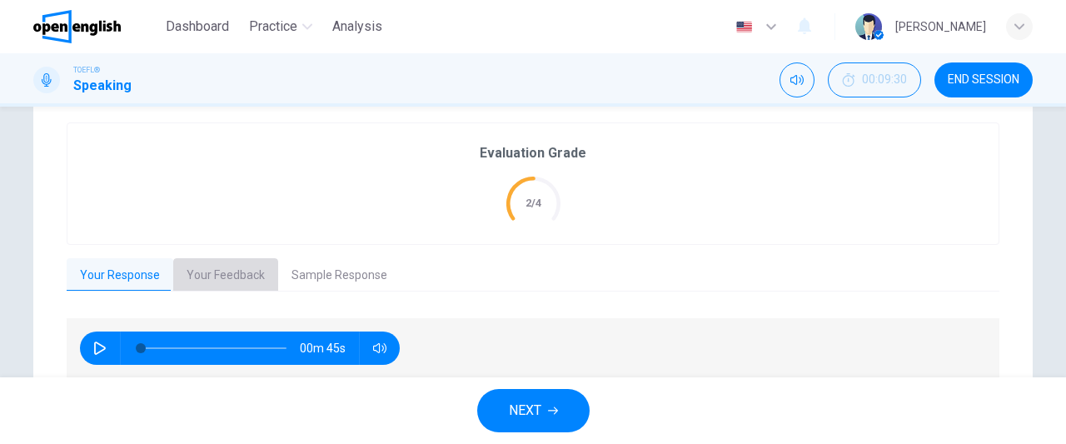
click at [241, 281] on button "Your Feedback" at bounding box center [225, 275] width 105 height 35
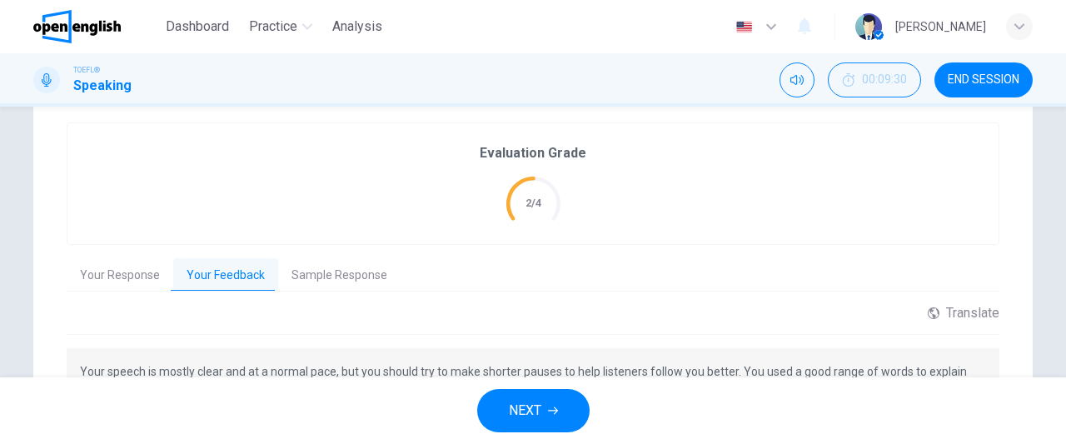
click at [336, 281] on button "Sample Response" at bounding box center [339, 275] width 122 height 35
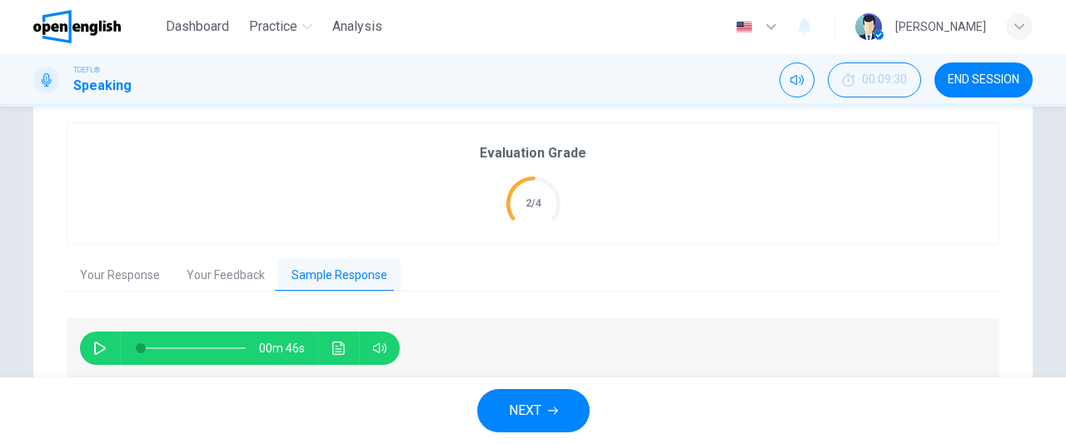
click at [88, 349] on button "button" at bounding box center [100, 347] width 27 height 33
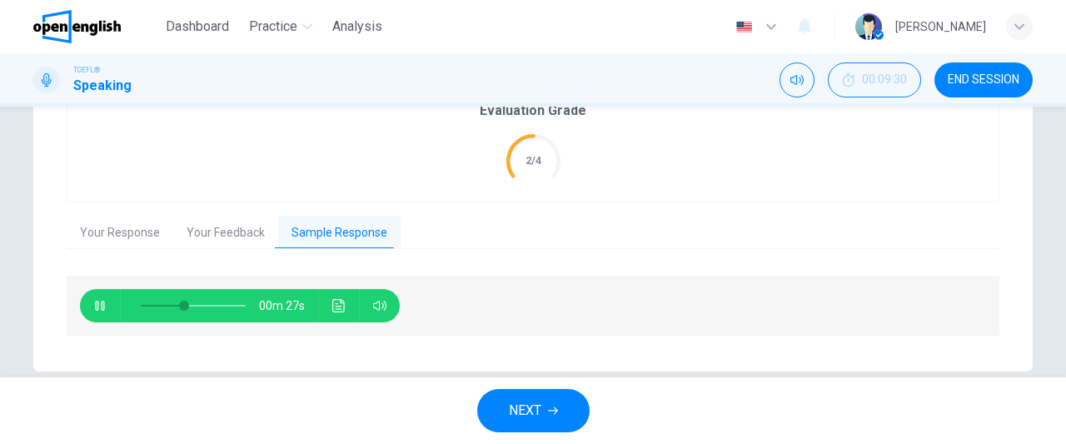
scroll to position [412, 0]
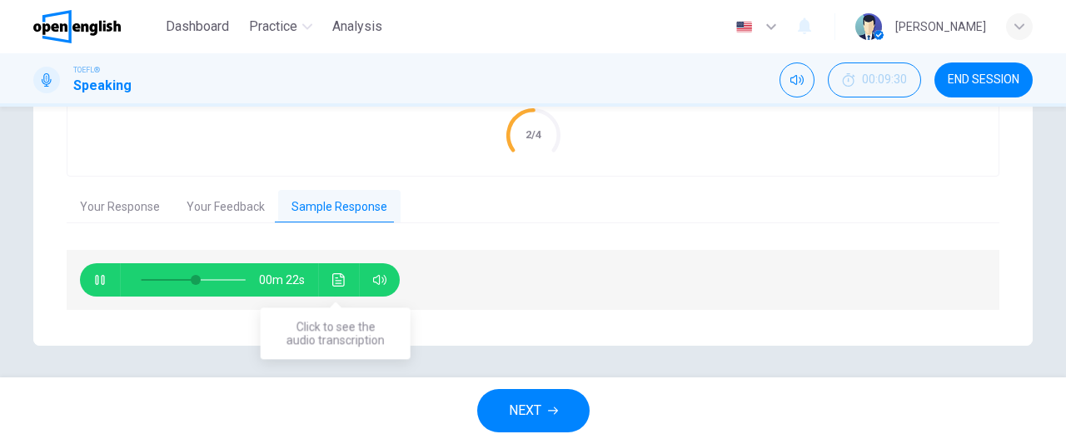
click at [333, 278] on icon "Click to see the audio transcription" at bounding box center [338, 279] width 13 height 13
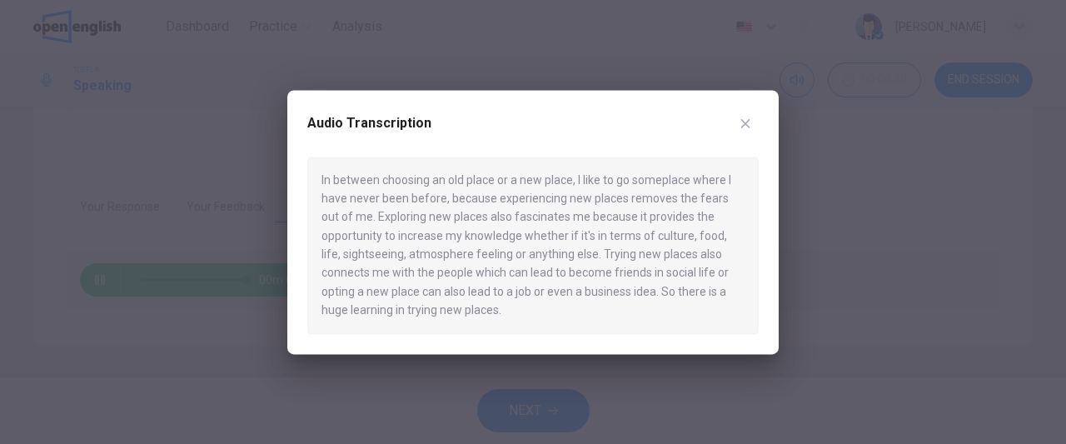
type input "*"
click at [755, 122] on button "button" at bounding box center [745, 123] width 27 height 27
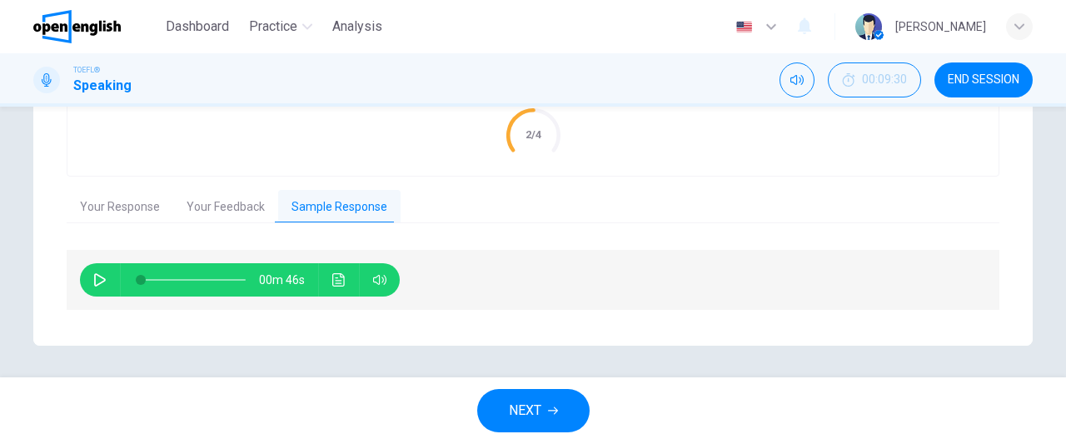
click at [555, 411] on icon "button" at bounding box center [553, 410] width 10 height 7
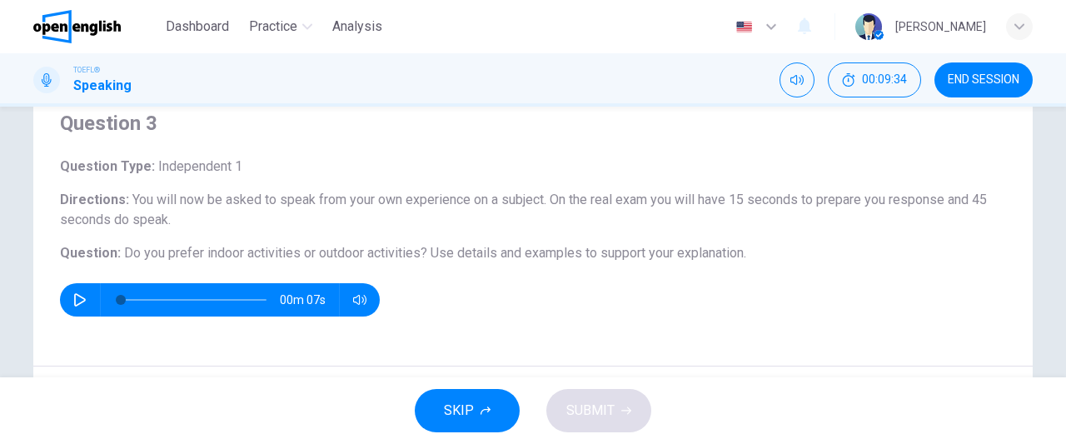
scroll to position [65, 0]
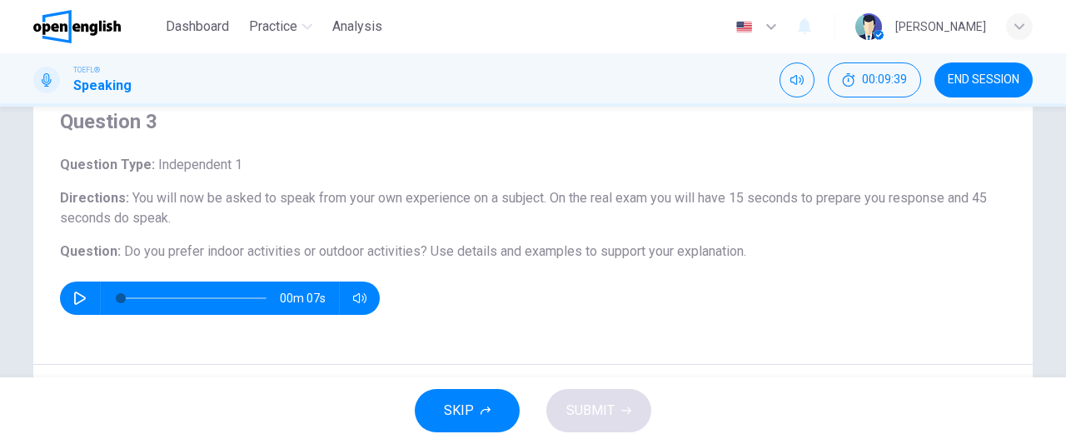
click at [76, 299] on icon "button" at bounding box center [79, 297] width 13 height 13
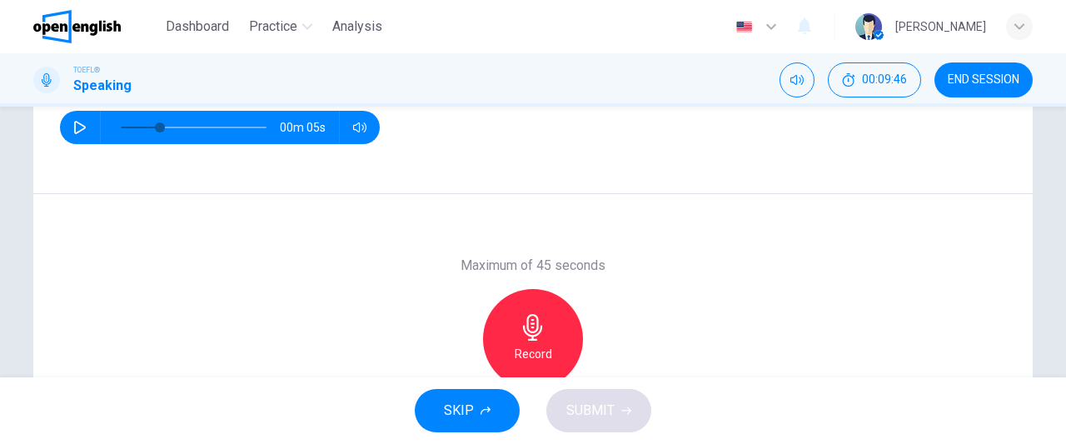
scroll to position [246, 0]
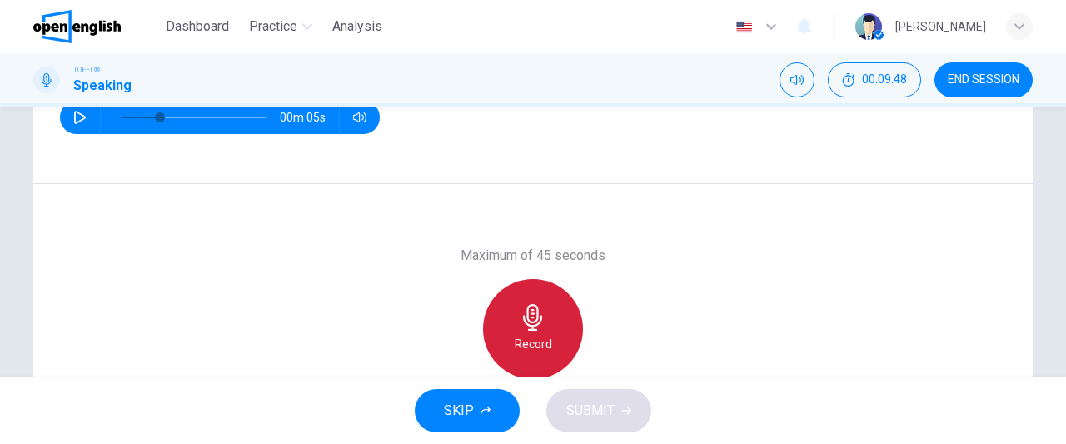
click at [543, 328] on div "Record" at bounding box center [533, 329] width 100 height 100
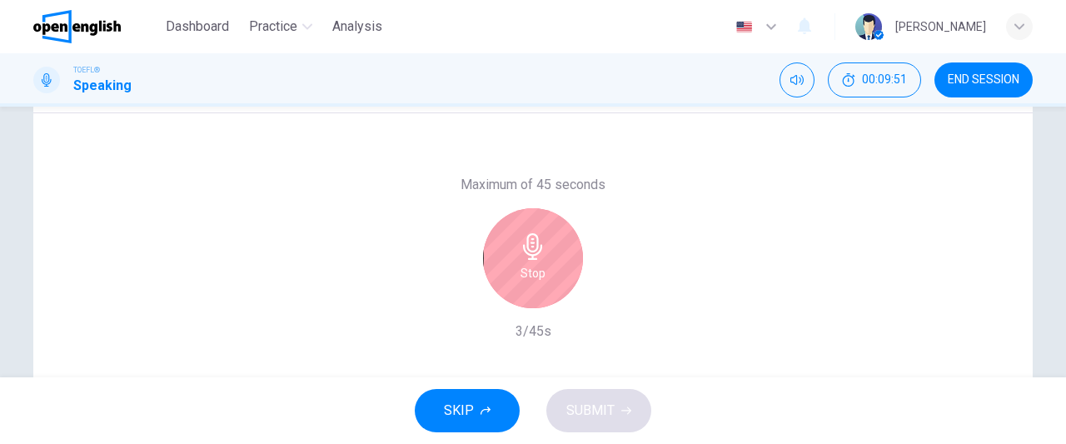
scroll to position [336, 0]
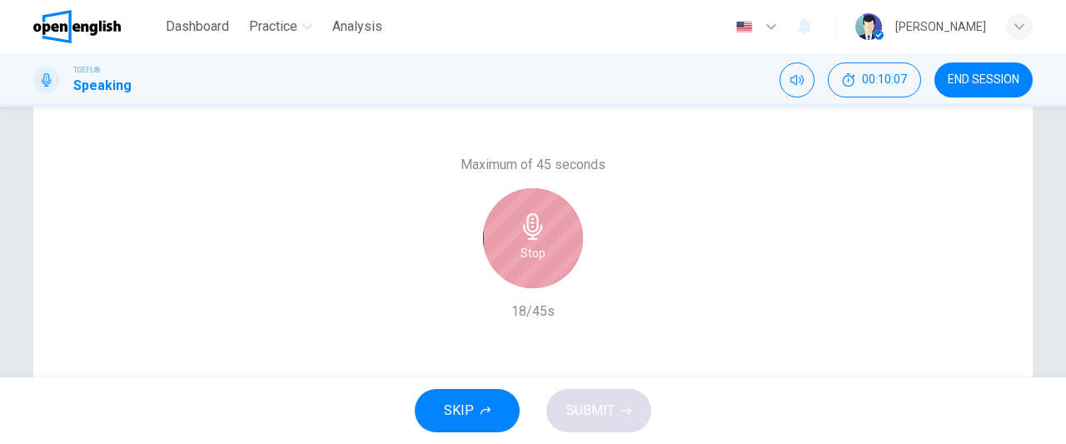
click at [548, 239] on div "Stop" at bounding box center [533, 238] width 100 height 100
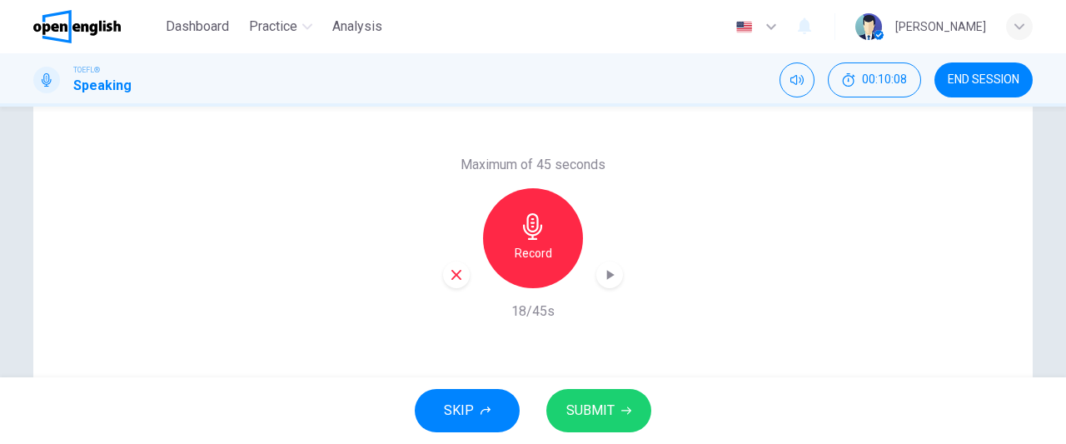
click at [455, 279] on icon "button" at bounding box center [456, 274] width 15 height 15
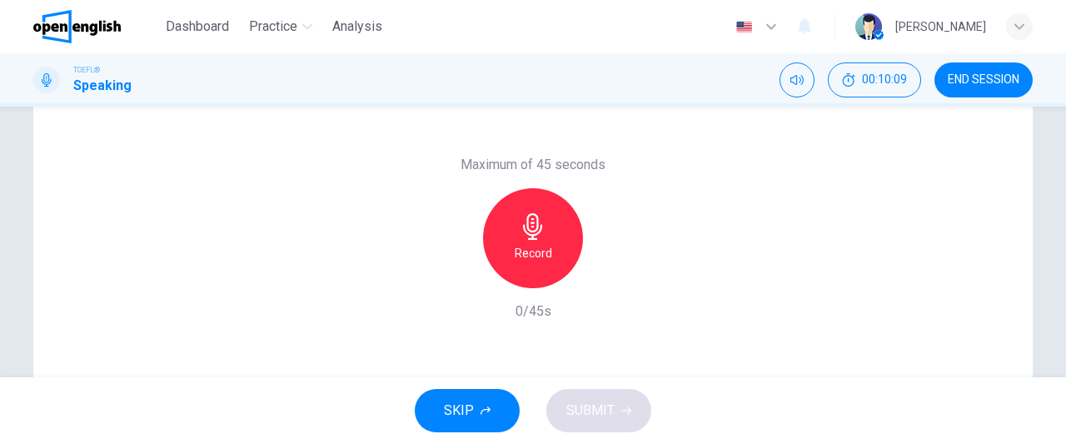
click at [546, 252] on h6 "Record" at bounding box center [533, 253] width 37 height 20
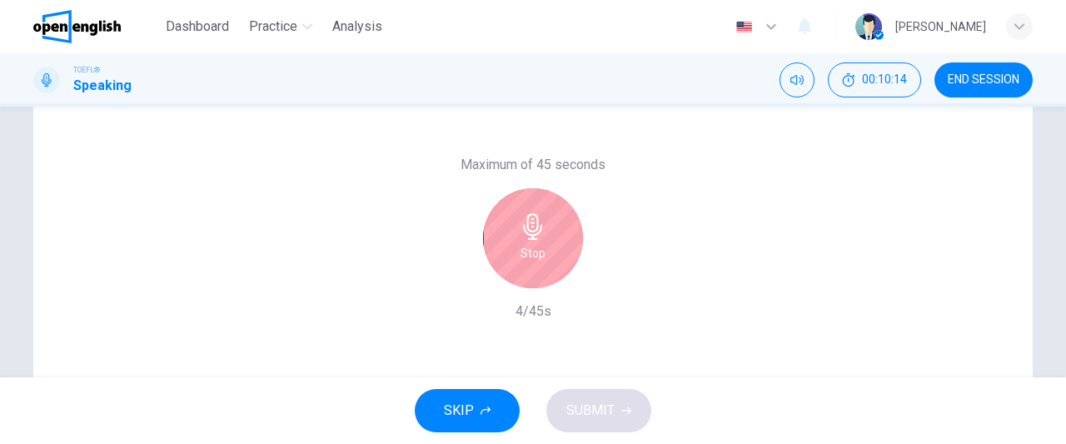
click at [523, 262] on div "Stop" at bounding box center [533, 238] width 100 height 100
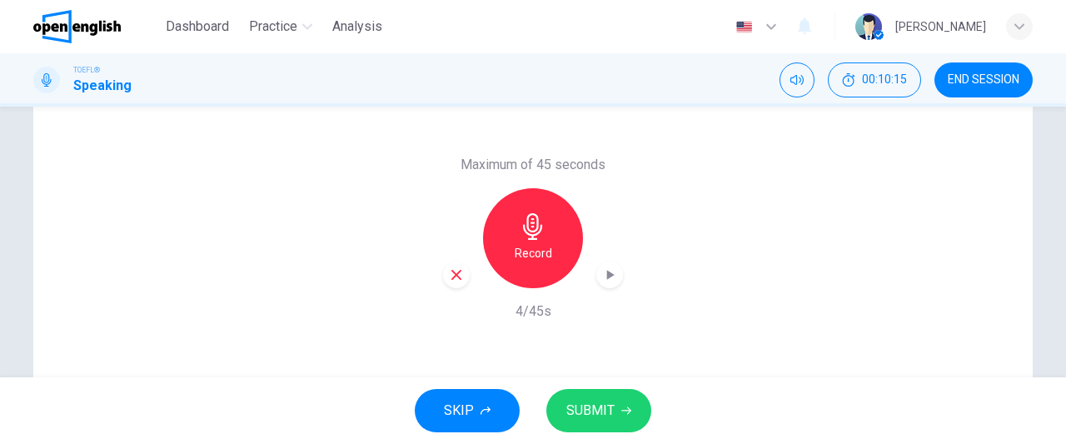
click at [454, 282] on div "button" at bounding box center [456, 275] width 27 height 27
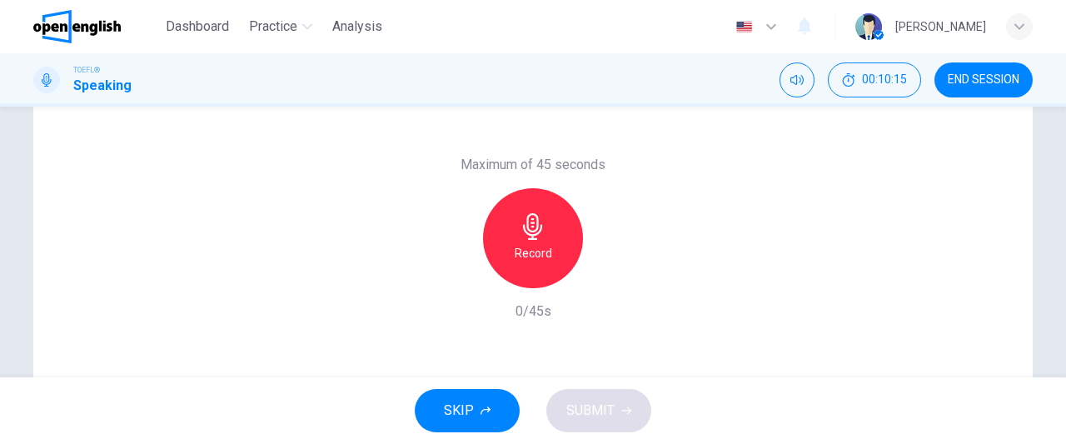
click at [515, 259] on h6 "Record" at bounding box center [533, 253] width 37 height 20
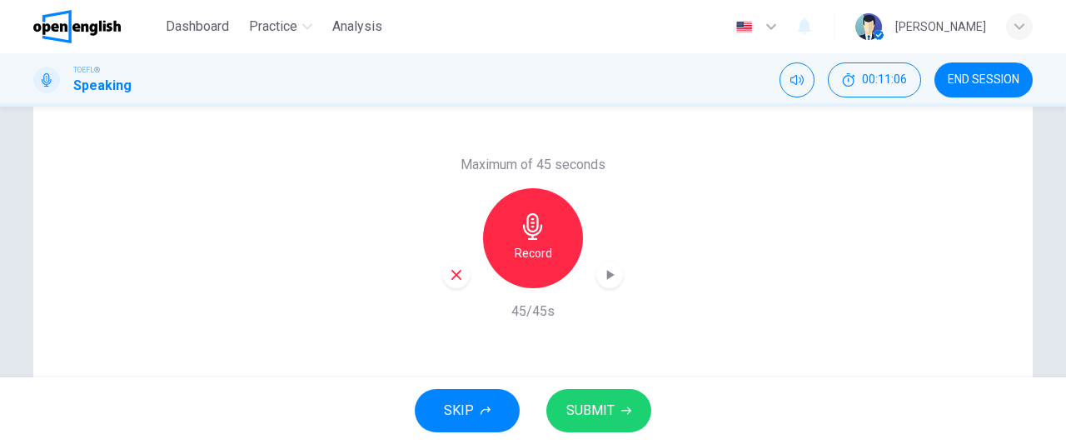
click at [451, 277] on icon "button" at bounding box center [456, 275] width 10 height 10
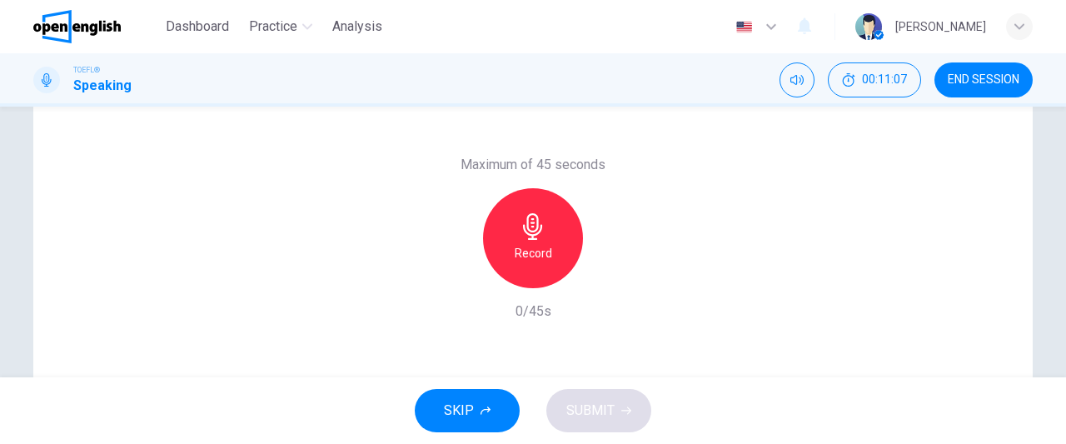
click at [545, 245] on h6 "Record" at bounding box center [533, 253] width 37 height 20
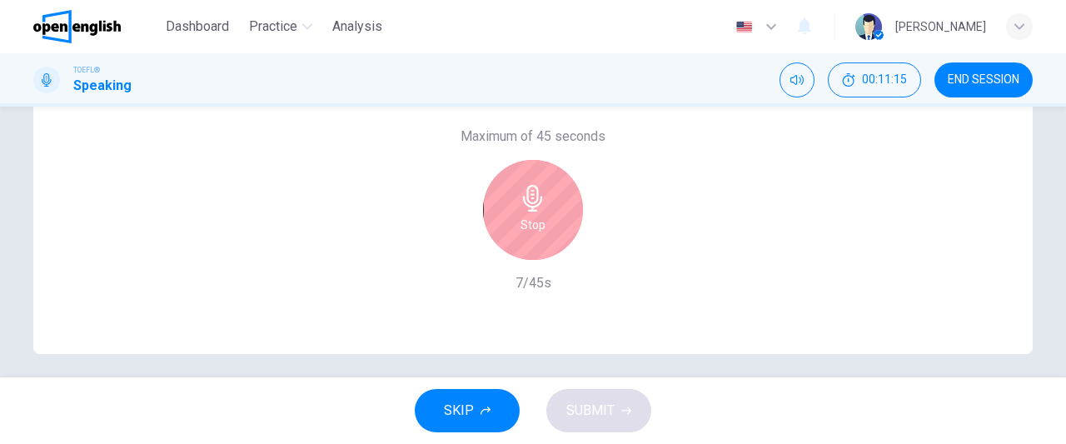
scroll to position [367, 0]
click at [521, 218] on h6 "Stop" at bounding box center [533, 222] width 25 height 20
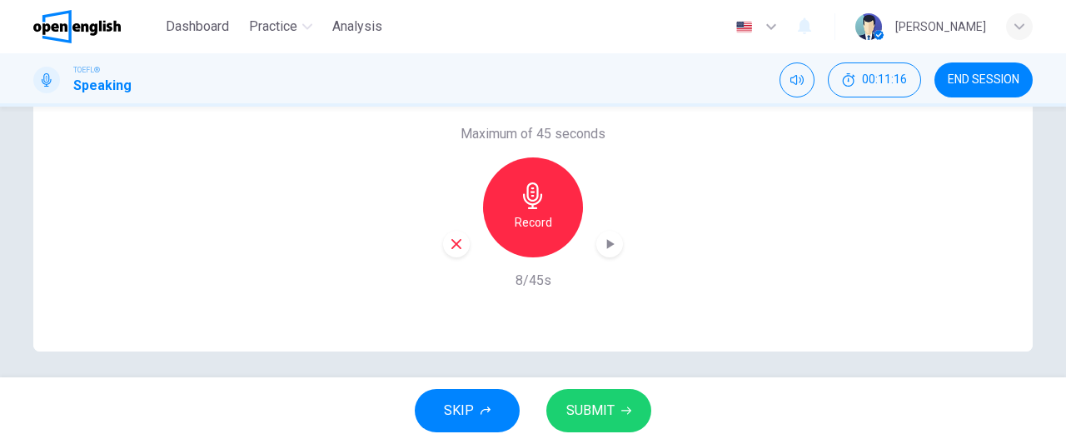
click at [541, 226] on h6 "Record" at bounding box center [533, 222] width 37 height 20
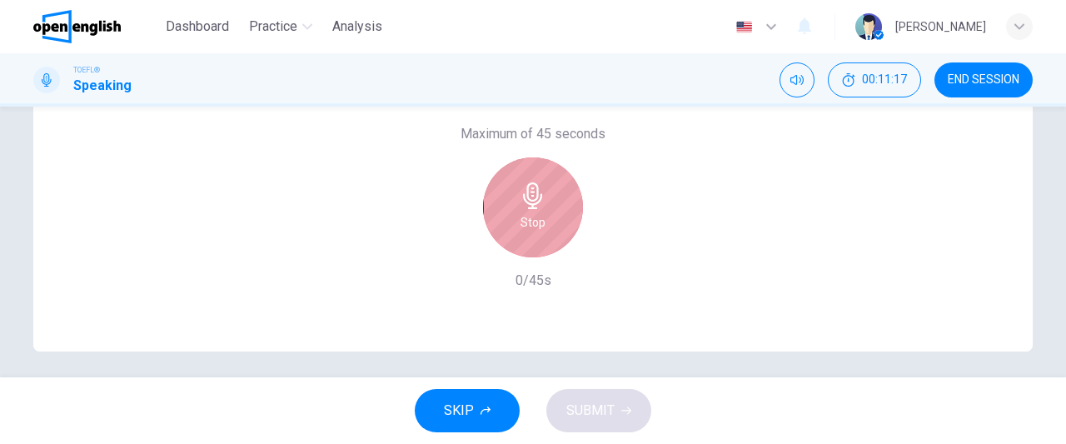
click at [524, 222] on h6 "Stop" at bounding box center [533, 222] width 25 height 20
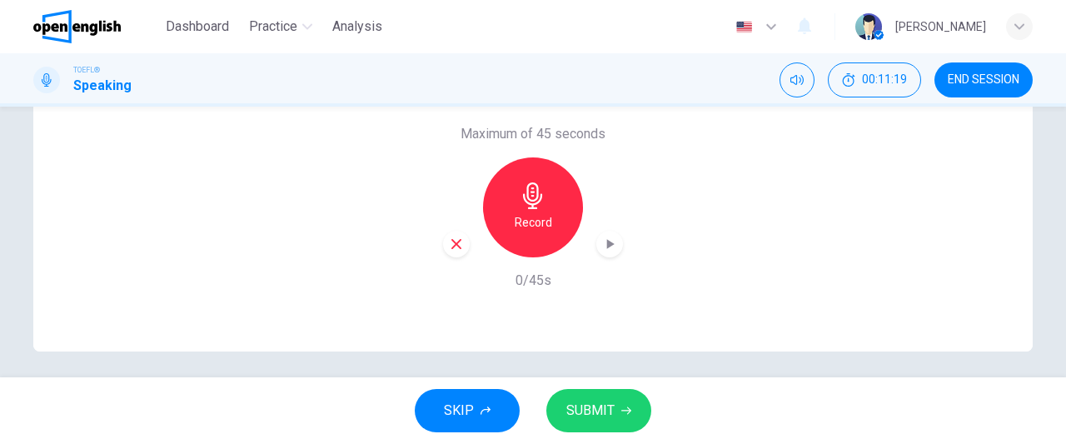
click at [453, 238] on icon "button" at bounding box center [456, 244] width 15 height 15
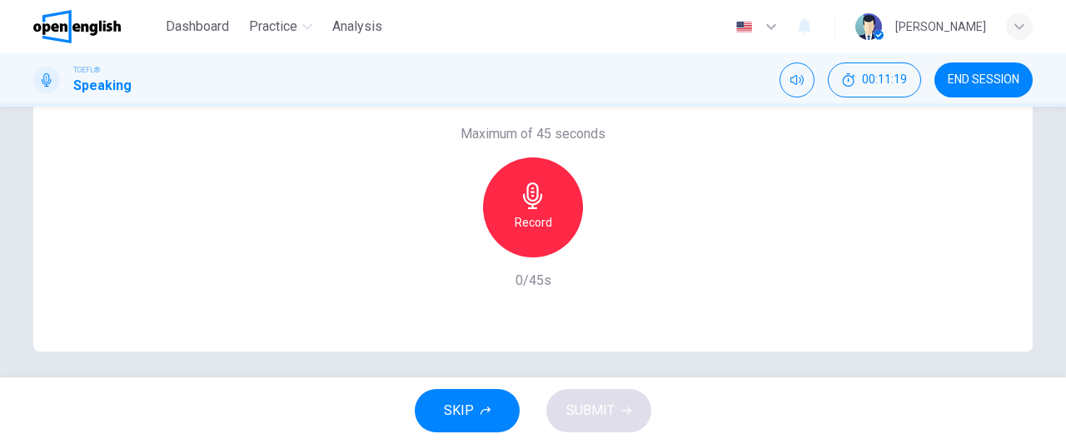
click at [529, 224] on h6 "Record" at bounding box center [533, 222] width 37 height 20
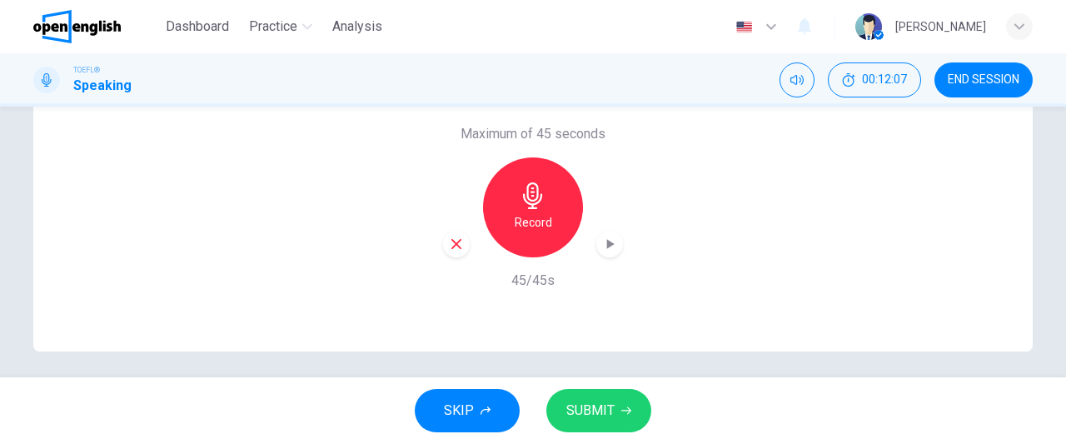
click at [600, 403] on span "SUBMIT" at bounding box center [590, 410] width 48 height 23
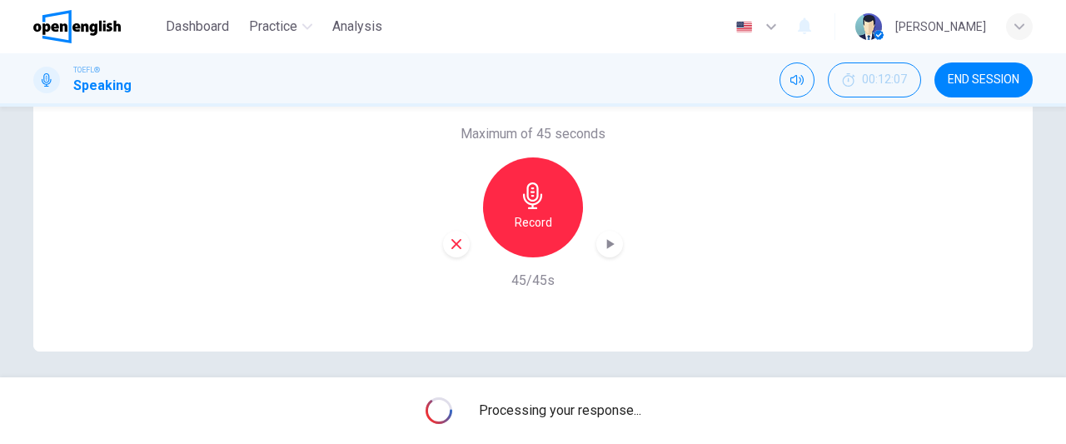
type input "*"
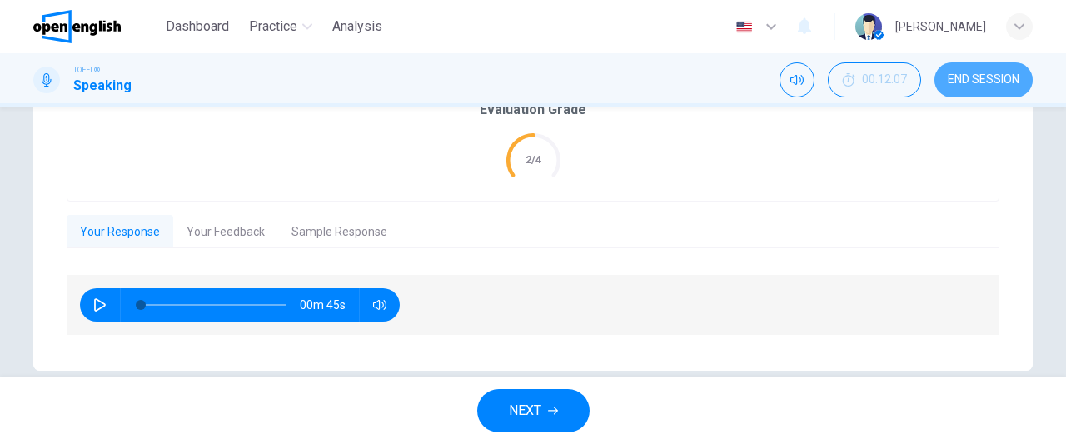
click at [996, 80] on span "END SESSION" at bounding box center [984, 79] width 72 height 13
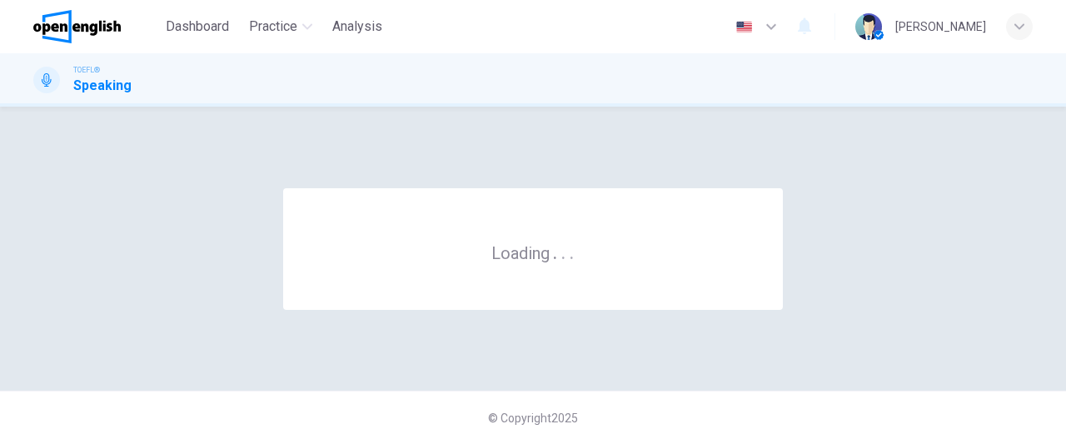
scroll to position [0, 0]
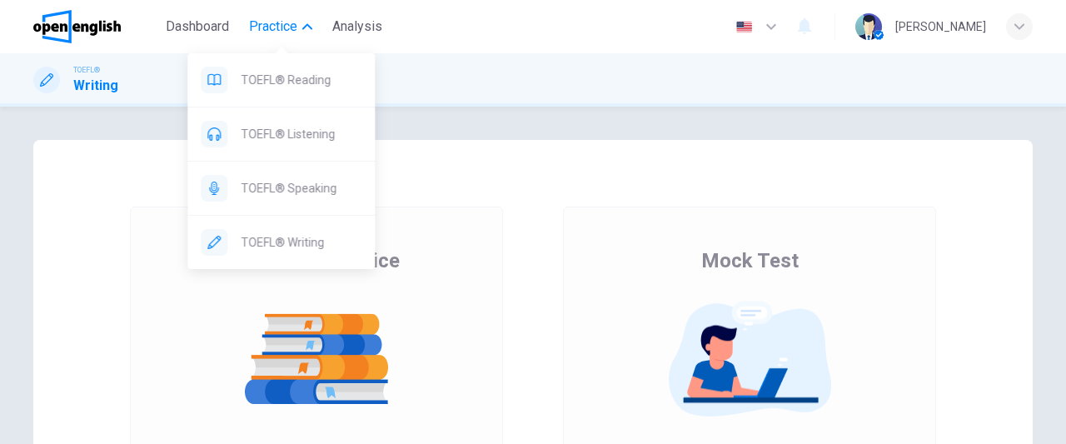
click at [280, 22] on span "Practice" at bounding box center [273, 27] width 48 height 20
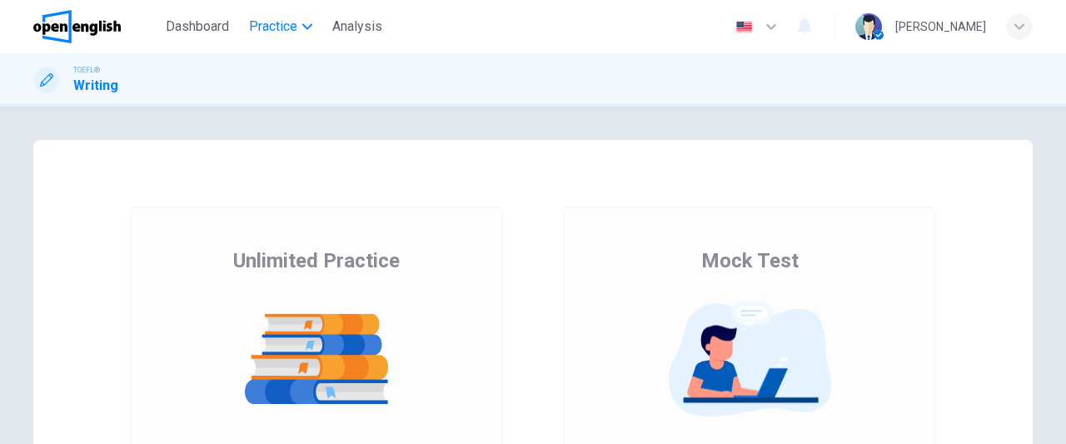
click at [280, 22] on span "Practice" at bounding box center [273, 27] width 48 height 20
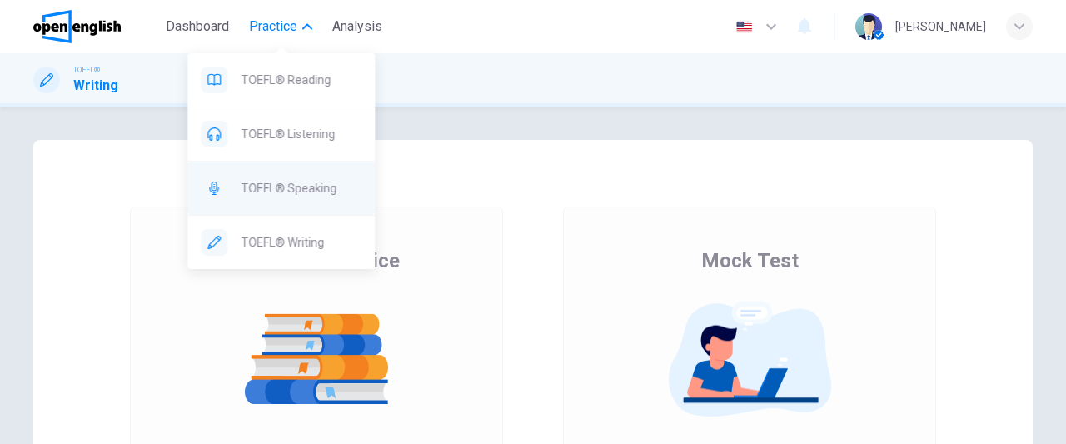
click at [301, 186] on span "TOEFL® Speaking" at bounding box center [301, 188] width 121 height 20
click at [290, 184] on span "TOEFL® Speaking" at bounding box center [301, 188] width 121 height 20
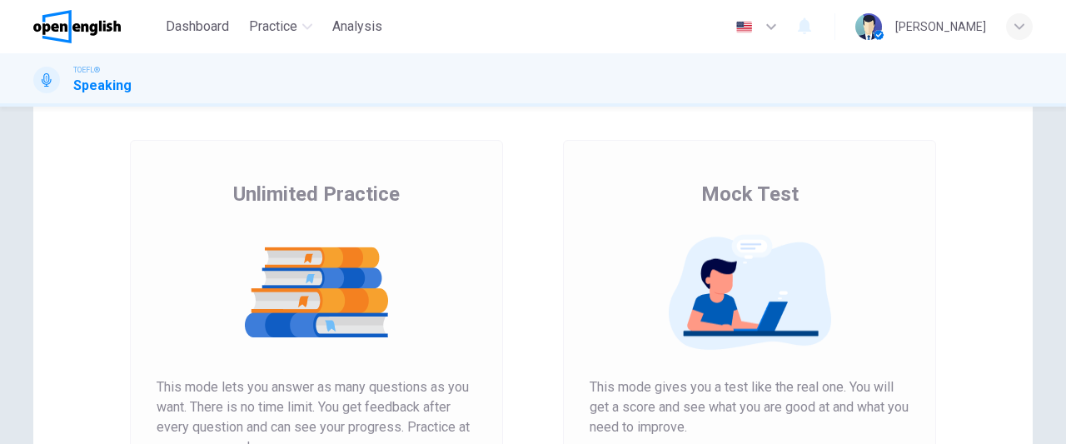
scroll to position [65, 0]
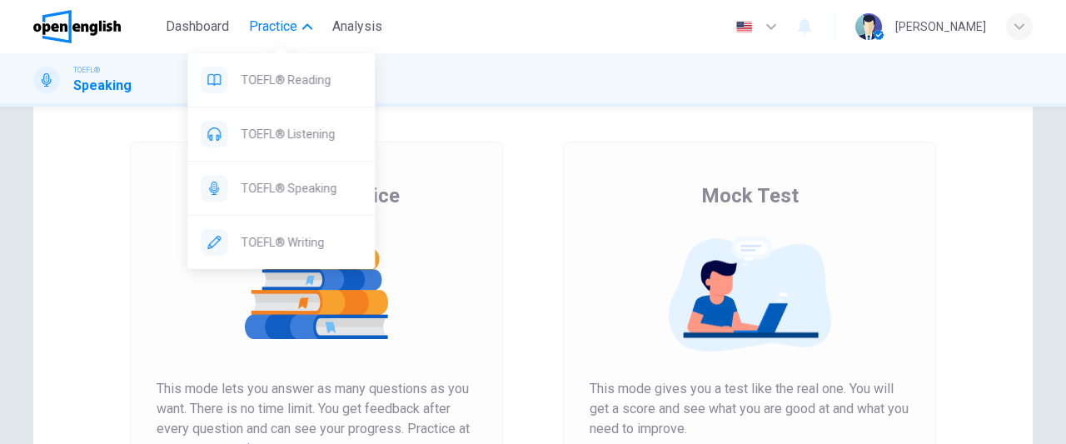
click at [283, 30] on span "Practice" at bounding box center [273, 27] width 48 height 20
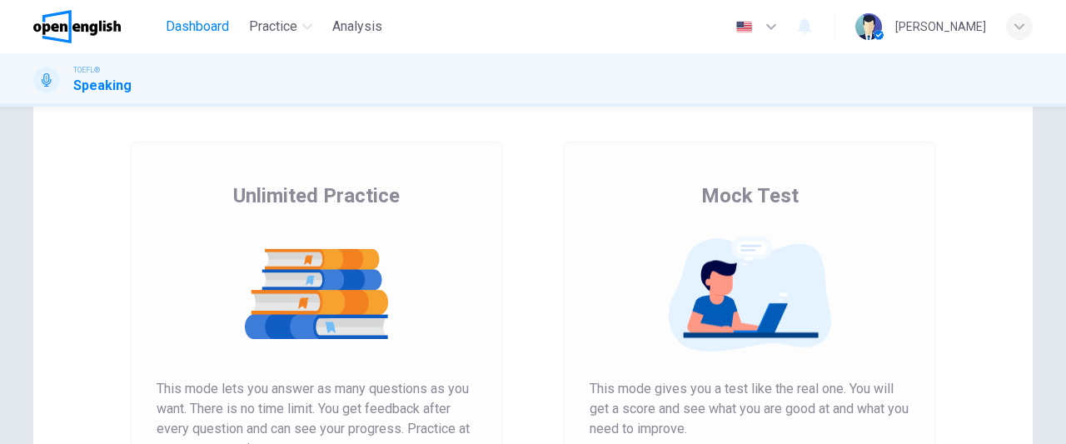
click at [211, 23] on span "Dashboard" at bounding box center [197, 27] width 63 height 20
